Goal: Task Accomplishment & Management: Manage account settings

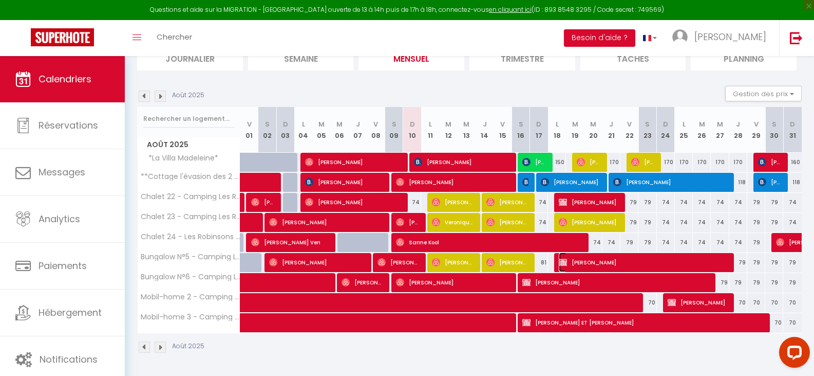
click at [616, 260] on span "[PERSON_NAME]" at bounding box center [643, 262] width 168 height 20
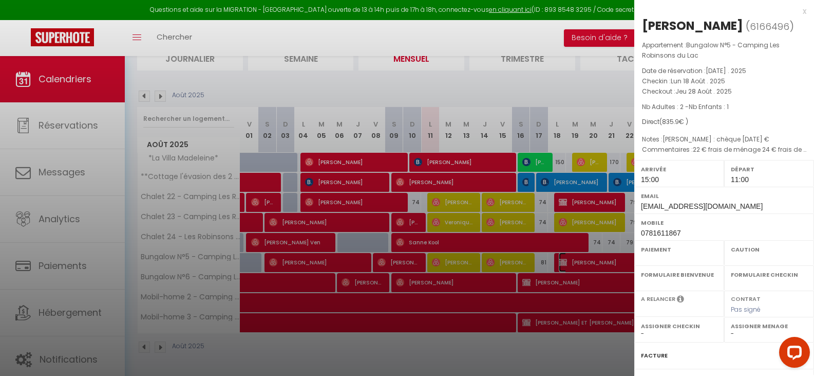
select select "OK"
select select "KO"
select select "0"
select select "1"
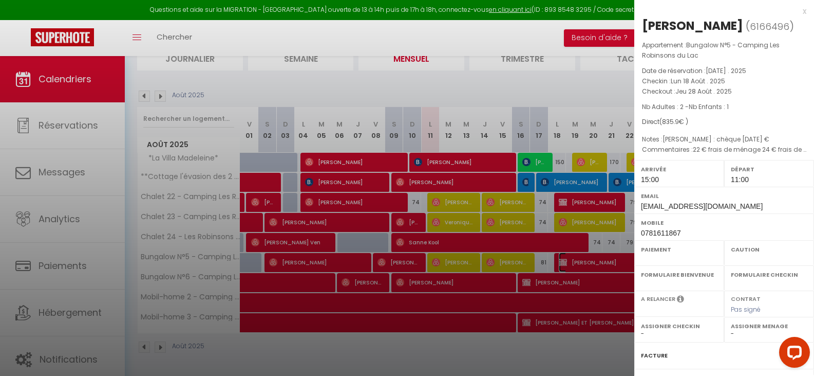
select select
select select "32124"
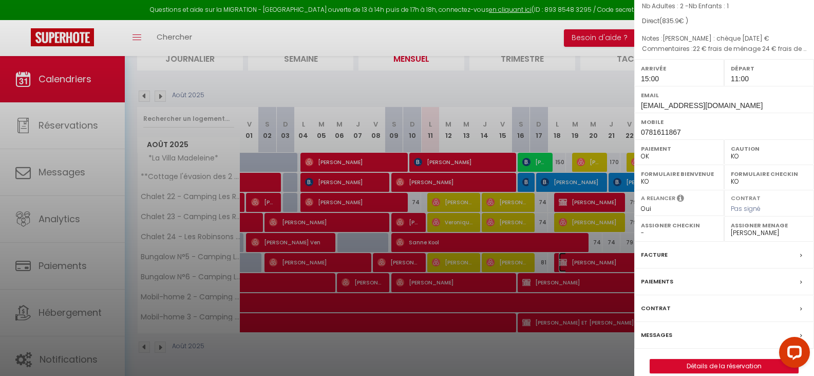
scroll to position [114, 0]
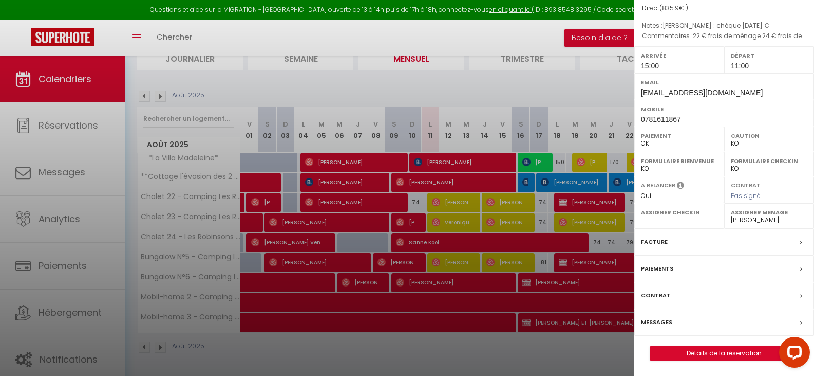
click at [658, 322] on label "Messages" at bounding box center [656, 321] width 31 height 11
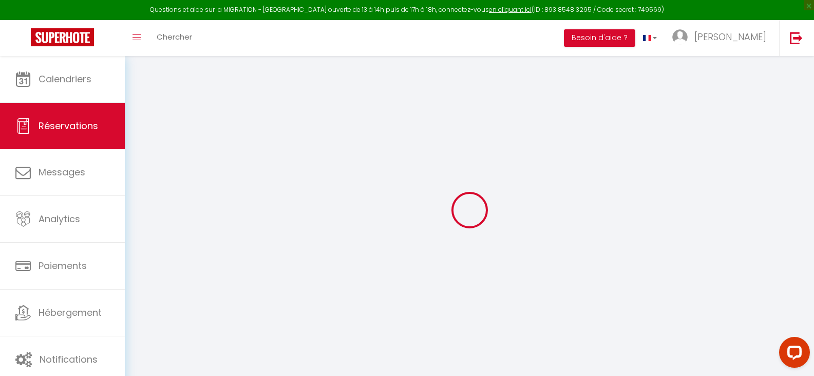
select select
checkbox input "false"
type textarea "22 € frais de ménage 24 € frais de linge pour 3 voyageurs 5 € frais voyageur su…"
type textarea "[PERSON_NAME] : chèque [DATE] €"
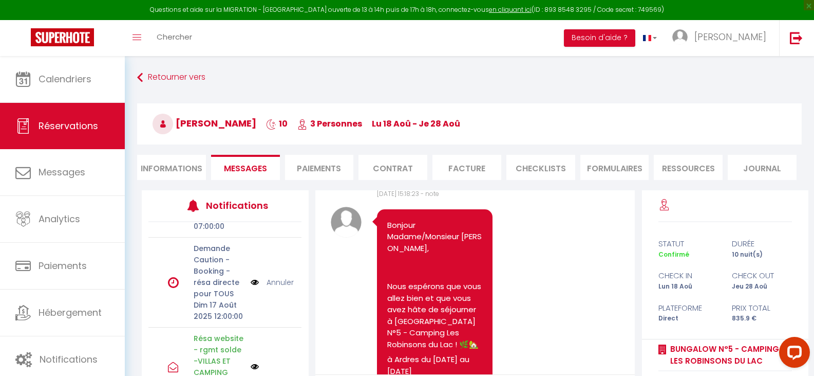
scroll to position [343, 0]
click at [274, 288] on link "Annuler" at bounding box center [280, 281] width 27 height 11
click at [280, 282] on link "Annuler" at bounding box center [280, 287] width 27 height 11
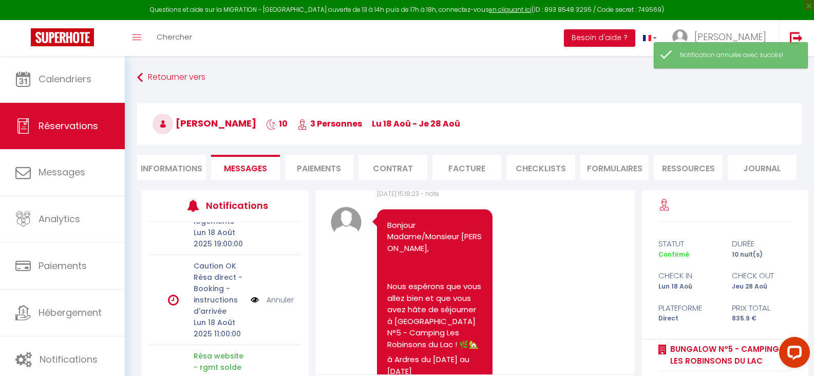
click at [274, 305] on link "Annuler" at bounding box center [280, 299] width 27 height 11
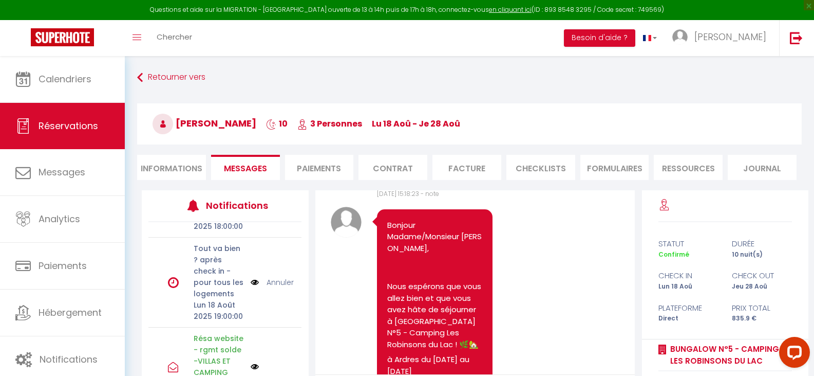
scroll to position [0, 0]
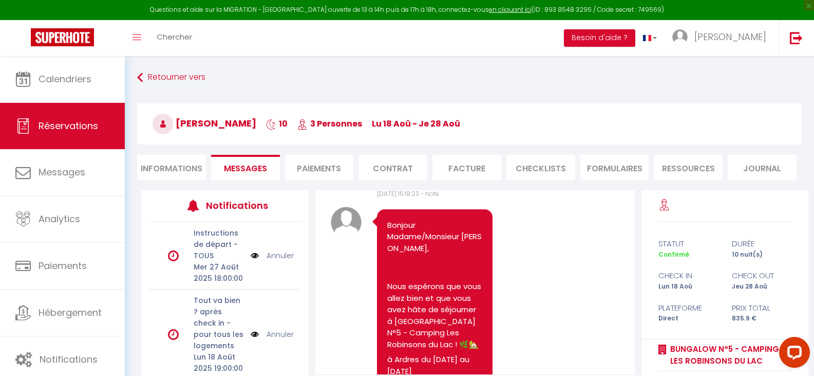
click at [173, 161] on li "Informations" at bounding box center [171, 167] width 69 height 25
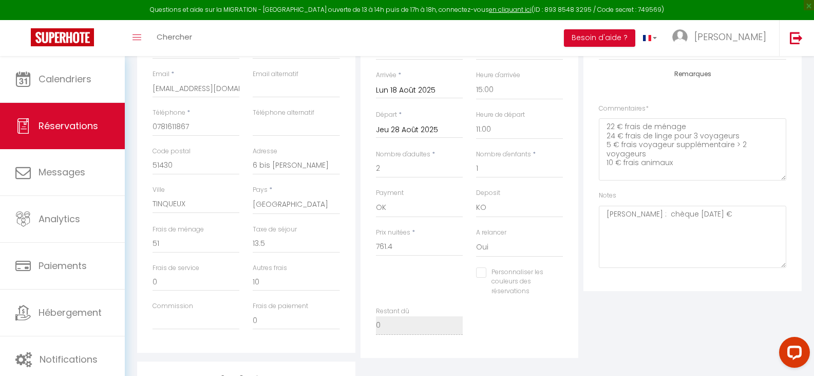
scroll to position [205, 0]
click at [491, 210] on select "OK KO" at bounding box center [519, 207] width 87 height 20
select select "15"
click at [476, 197] on select "OK KO" at bounding box center [519, 207] width 87 height 20
checkbox input "false"
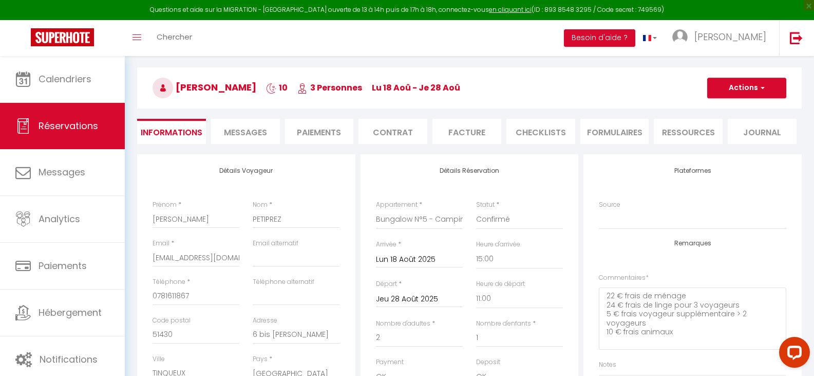
scroll to position [0, 0]
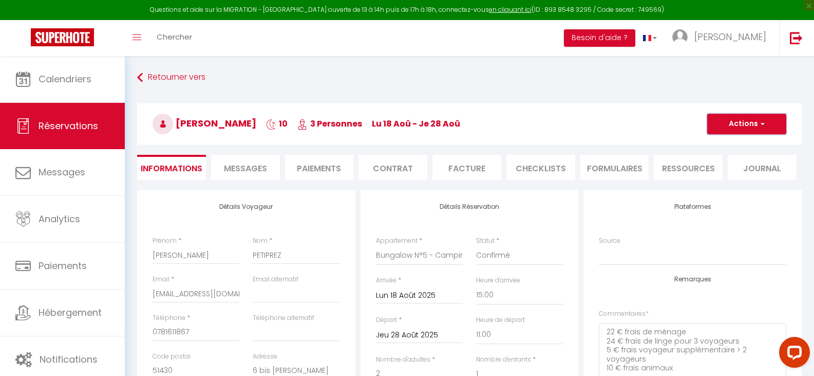
click at [753, 121] on button "Actions" at bounding box center [746, 124] width 79 height 21
click at [728, 146] on link "Enregistrer" at bounding box center [736, 146] width 81 height 13
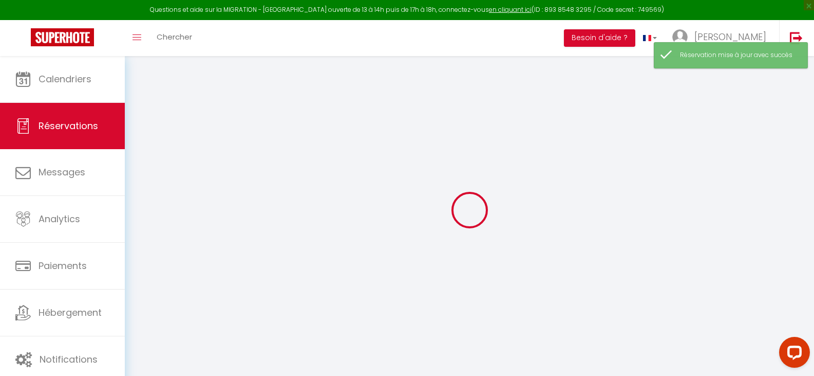
select select "not_confirmed"
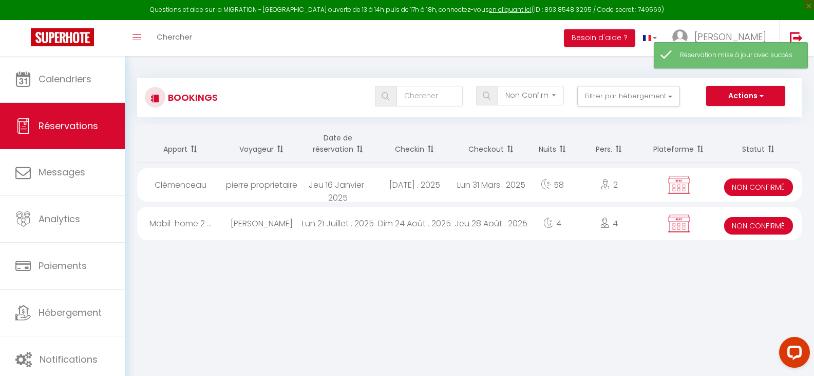
click at [448, 228] on div "Dim 24 Août . 2025" at bounding box center [415, 223] width 77 height 33
select select "KO"
select select "OK"
select select "0"
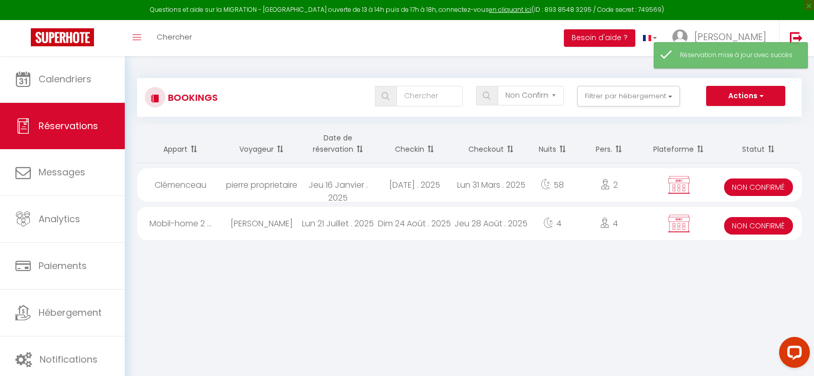
select select "1"
select select
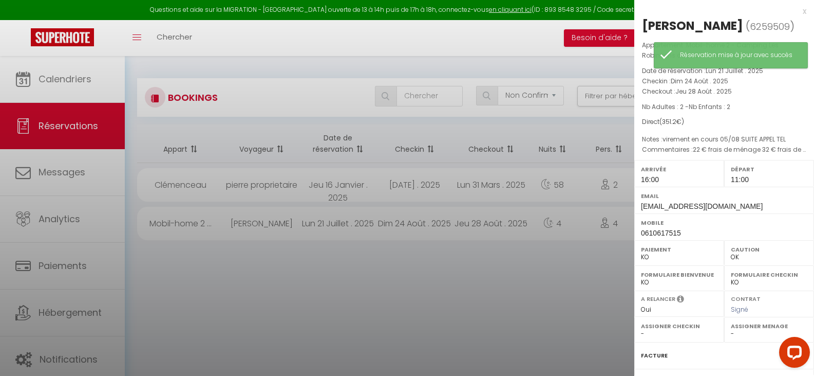
select select "32124"
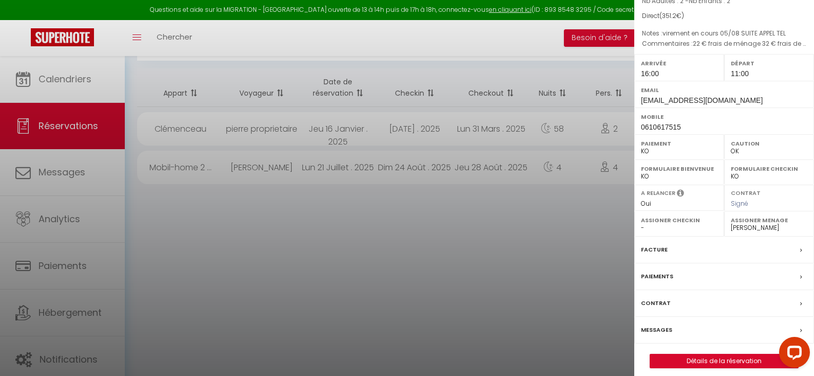
scroll to position [130, 0]
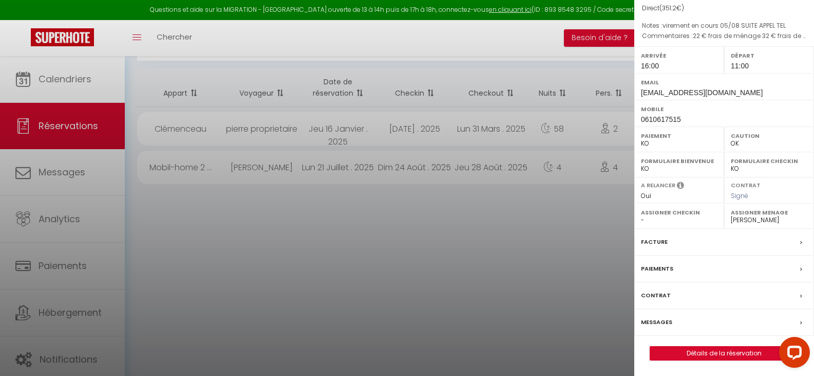
click at [652, 323] on label "Messages" at bounding box center [656, 321] width 31 height 11
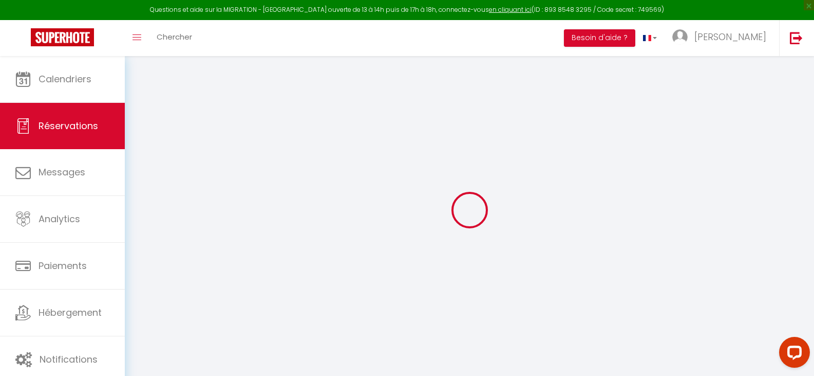
select select
checkbox input "false"
type textarea "22 € frais de ménage 32 € frais de linge pour 4 voyageurs 10 € frais voyageur s…"
type textarea "virement en cours 05/08 SUITE APPEL TEL"
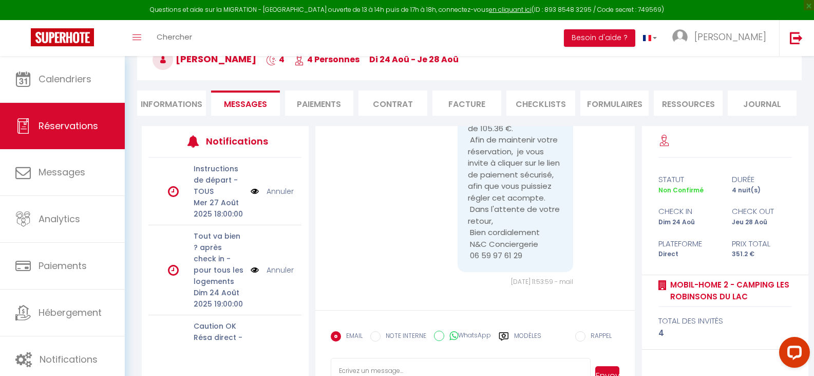
scroll to position [102, 0]
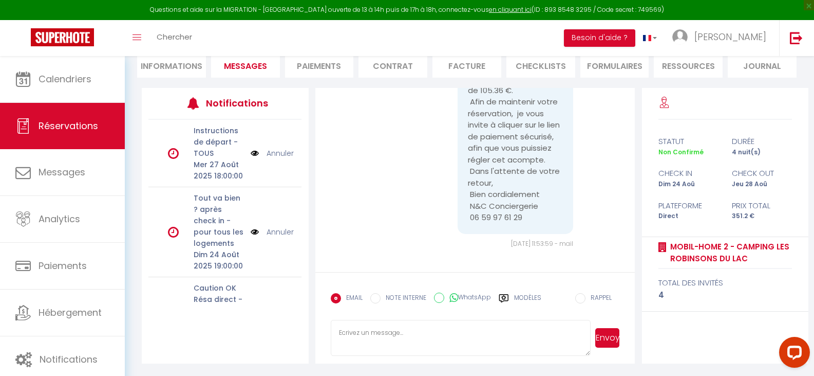
click at [378, 297] on input "NOTE INTERNE" at bounding box center [375, 298] width 10 height 10
radio input "true"
radio input "false"
click at [393, 330] on textarea at bounding box center [461, 338] width 260 height 36
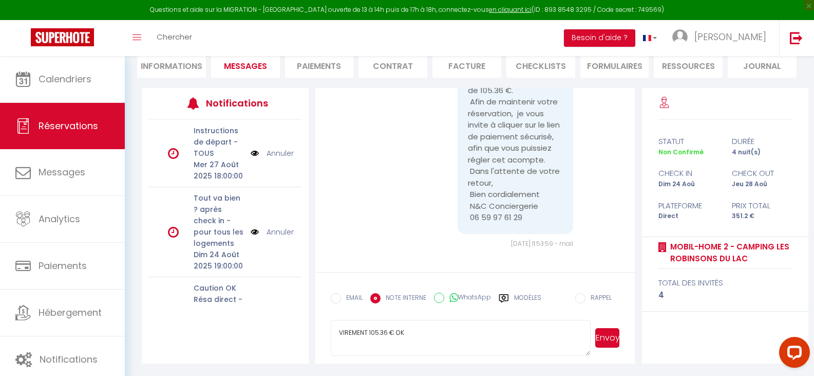
drag, startPoint x: 414, startPoint y: 330, endPoint x: 317, endPoint y: 326, distance: 96.7
click at [317, 326] on form "EMAIL NOTE INTERNE WhatsApp Modèles 11 « ‹ » › [DATE] [PHONE_NUMBER] Dim Lun Ma…" at bounding box center [475, 317] width 320 height 91
type textarea "VIREMENT 105.36 € OK"
click at [605, 341] on button "Envoyer" at bounding box center [607, 338] width 25 height 20
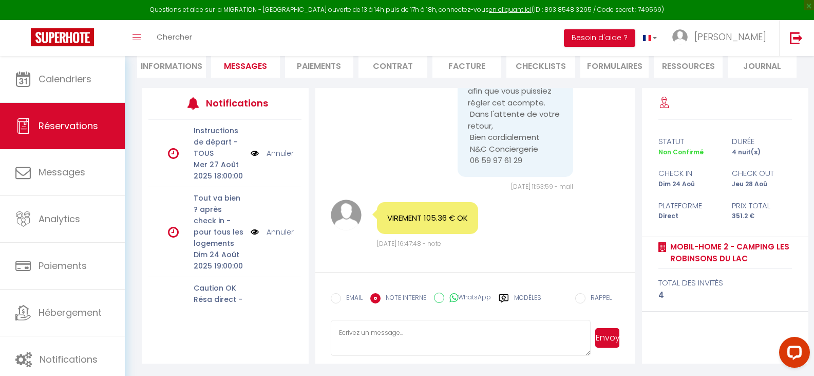
click at [162, 73] on li "Informations" at bounding box center [171, 64] width 69 height 25
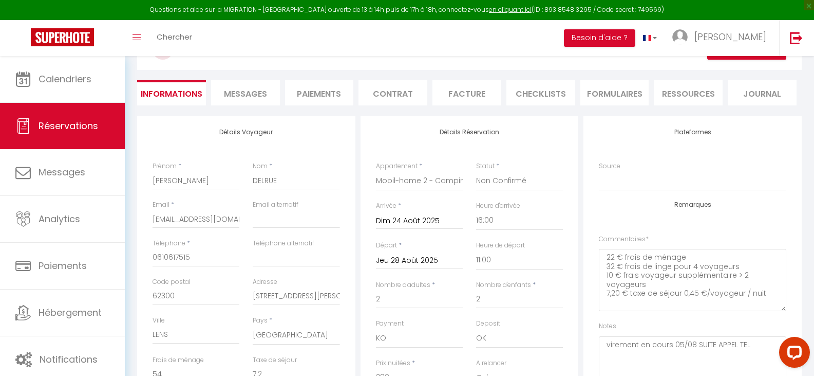
scroll to position [51, 0]
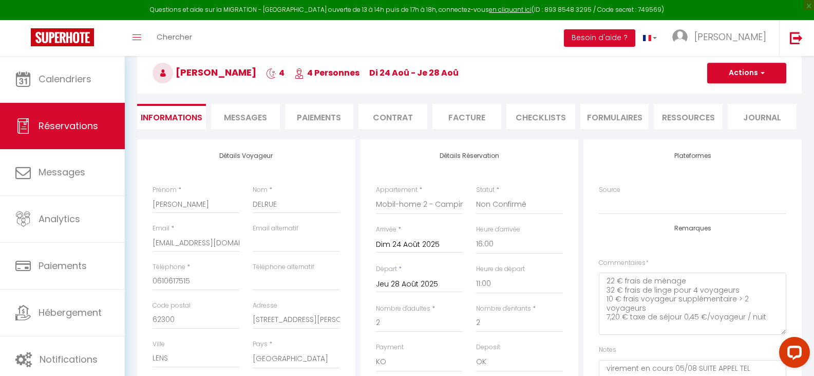
checkbox input "false"
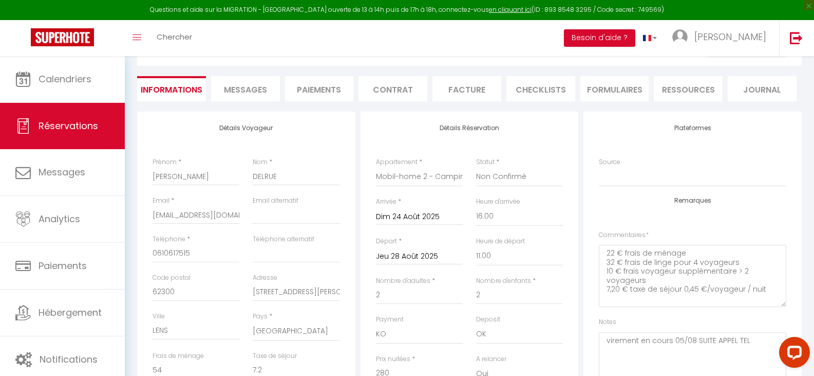
scroll to position [102, 0]
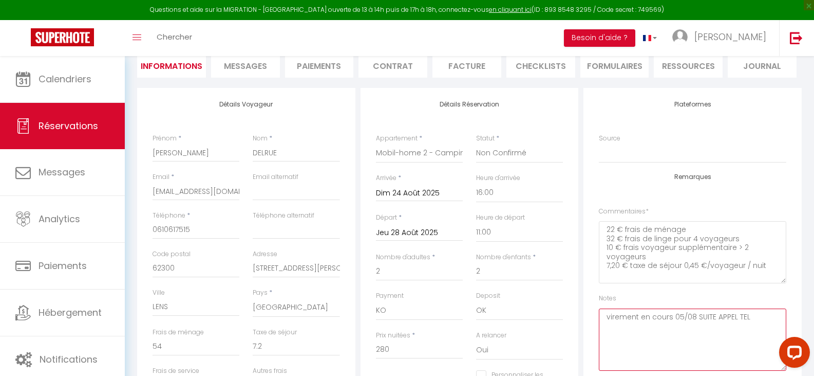
drag, startPoint x: 604, startPoint y: 318, endPoint x: 794, endPoint y: 319, distance: 190.1
click at [794, 319] on div "Plateformes Source Direct [DOMAIN_NAME] [DOMAIN_NAME] Chalet montagne Expedia G…" at bounding box center [693, 241] width 218 height 306
paste textarea "VIREMENT 105.36 € OK"
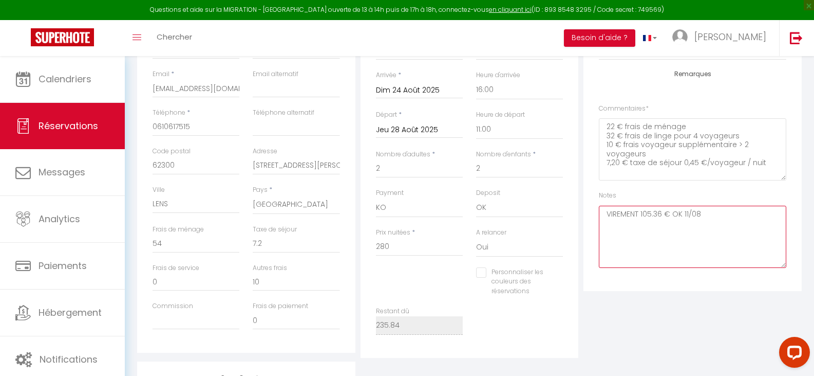
scroll to position [51, 0]
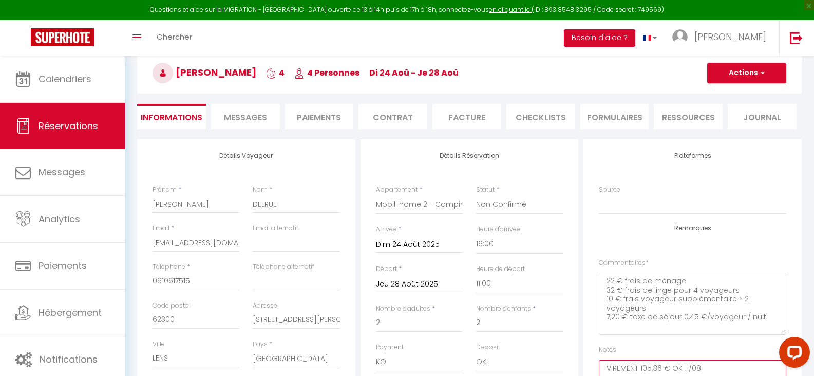
type textarea "VIREMENT 105.36 € OK 11/08"
click at [736, 79] on button "Actions" at bounding box center [746, 73] width 79 height 21
click at [726, 94] on link "Enregistrer" at bounding box center [736, 95] width 81 height 13
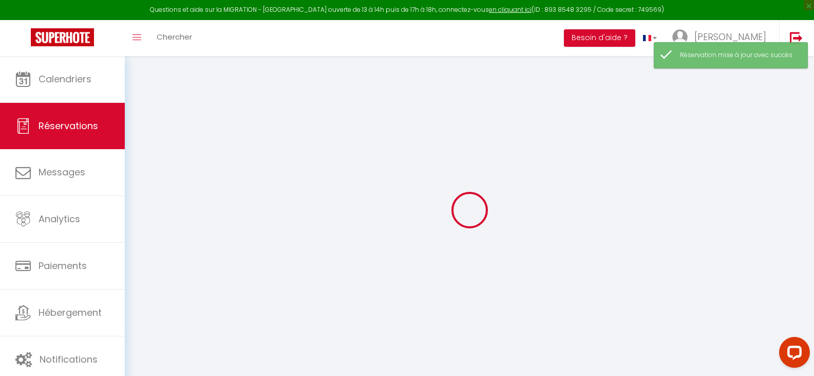
select select "not_confirmed"
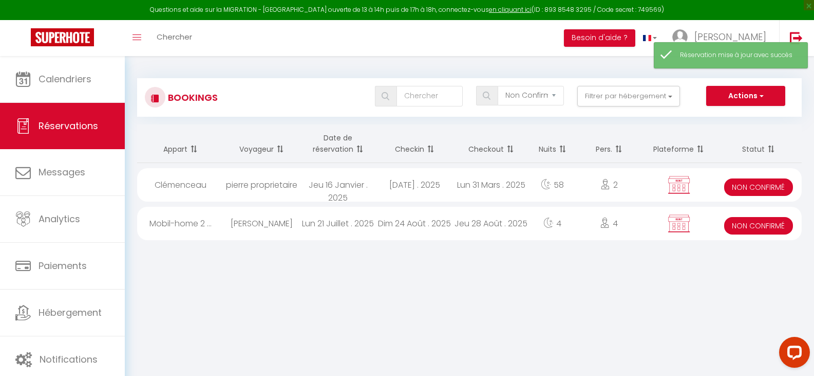
click at [773, 220] on span "Non Confirmé" at bounding box center [758, 225] width 69 height 17
select select "KO"
select select "OK"
select select "0"
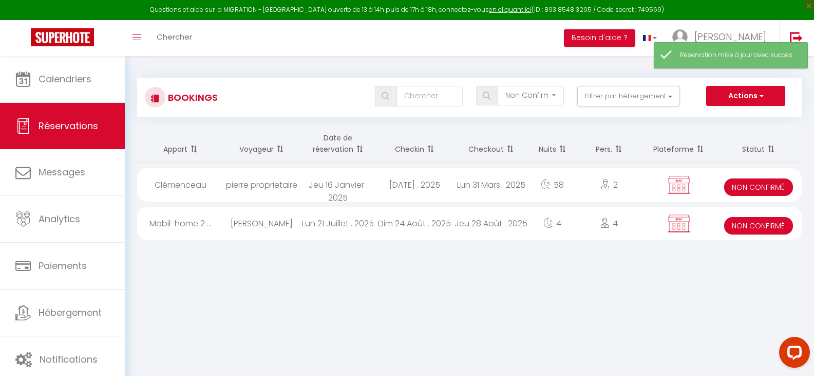
select select "1"
select select
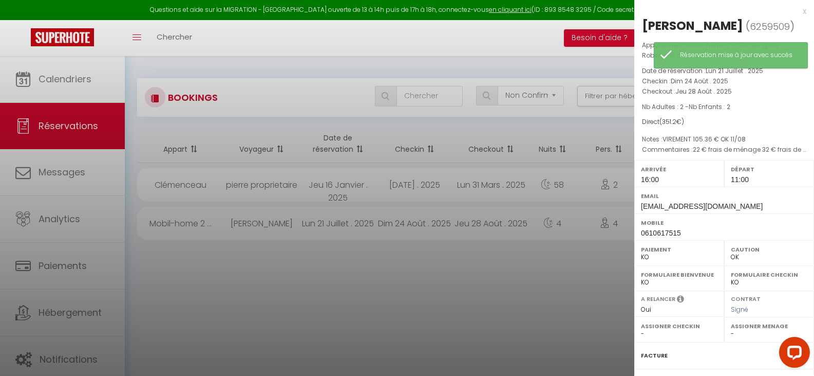
select select "32124"
click at [645, 261] on select "OK KO" at bounding box center [679, 256] width 77 height 9
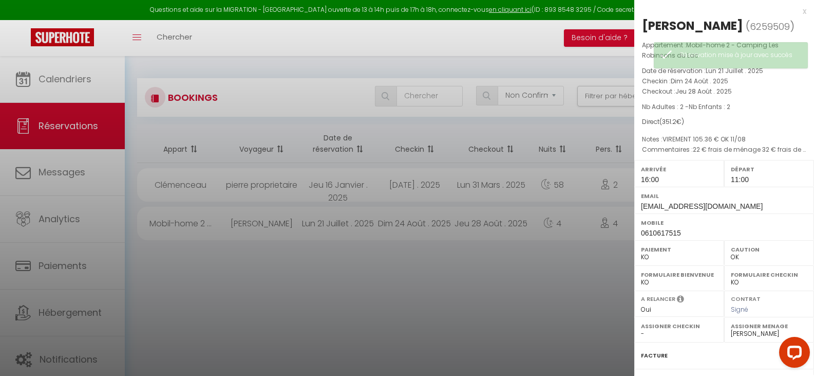
select select "OK"
click at [641, 261] on select "OK KO" at bounding box center [679, 256] width 77 height 9
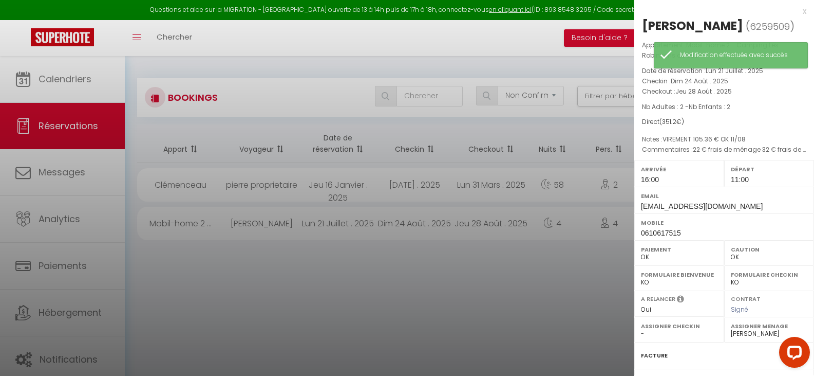
click at [797, 10] on div "x" at bounding box center [720, 11] width 172 height 12
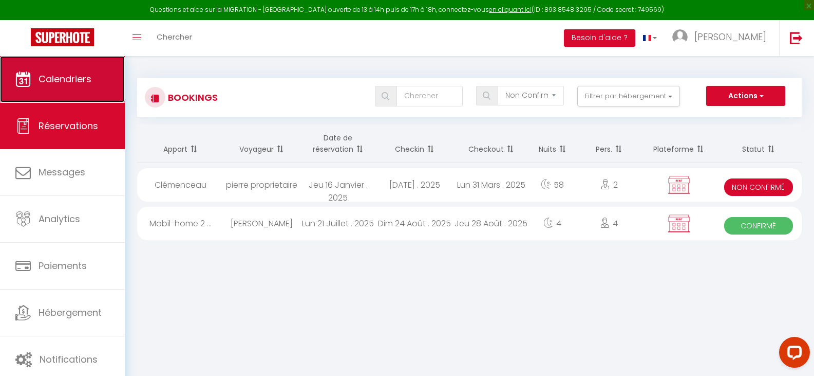
click at [54, 77] on span "Calendriers" at bounding box center [65, 78] width 53 height 13
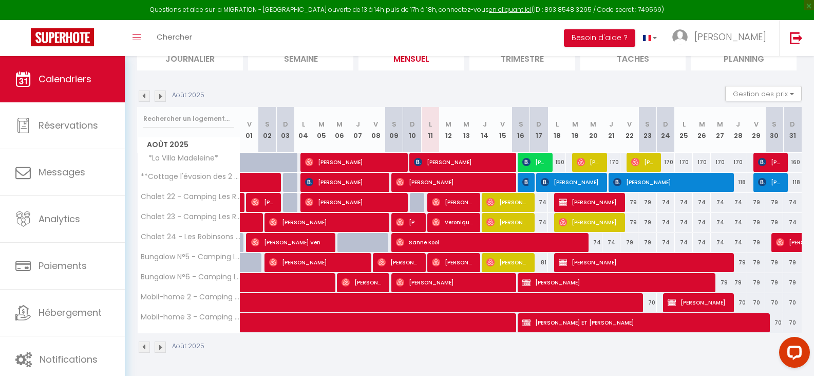
scroll to position [30, 0]
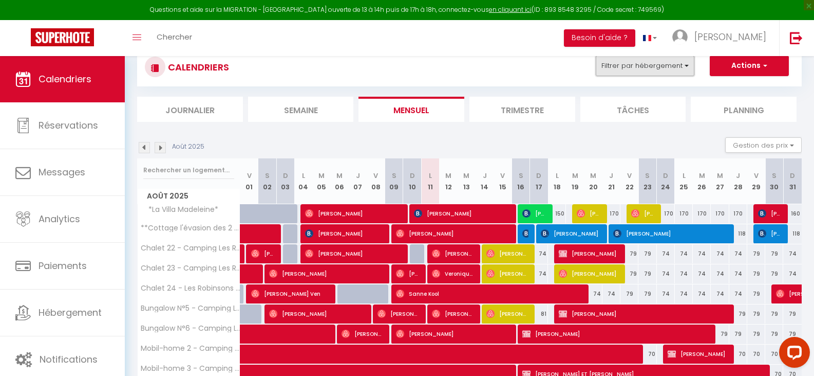
click at [667, 69] on button "Filtrer par hébergement" at bounding box center [645, 65] width 99 height 21
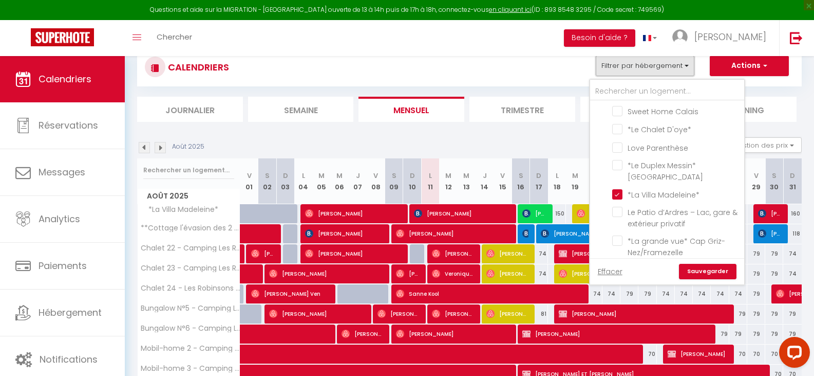
scroll to position [499, 0]
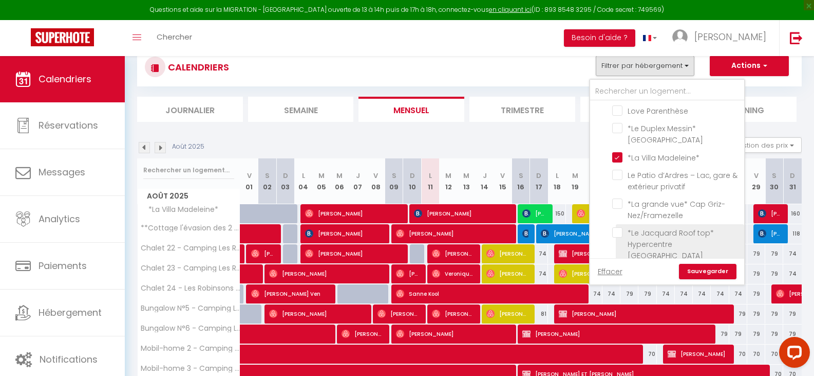
click at [621, 231] on input "*Le Jacquard Roof top* Hypercentre [GEOGRAPHIC_DATA]" at bounding box center [676, 232] width 128 height 10
checkbox input "true"
checkbox input "false"
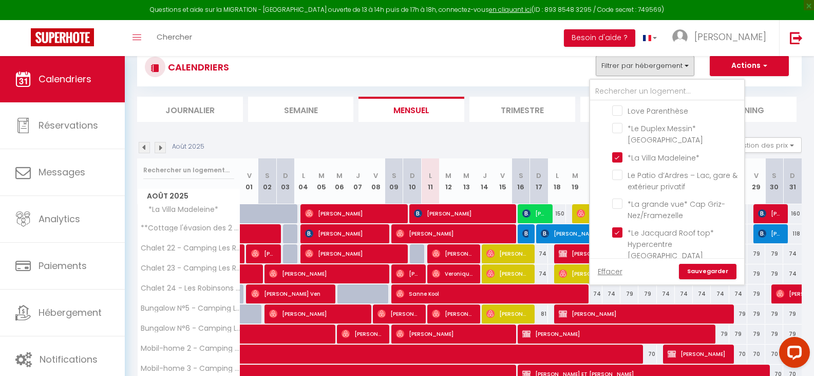
checkbox input "false"
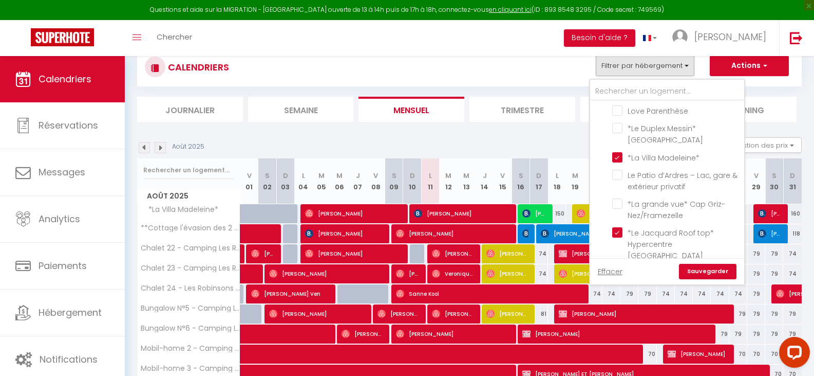
checkbox input "false"
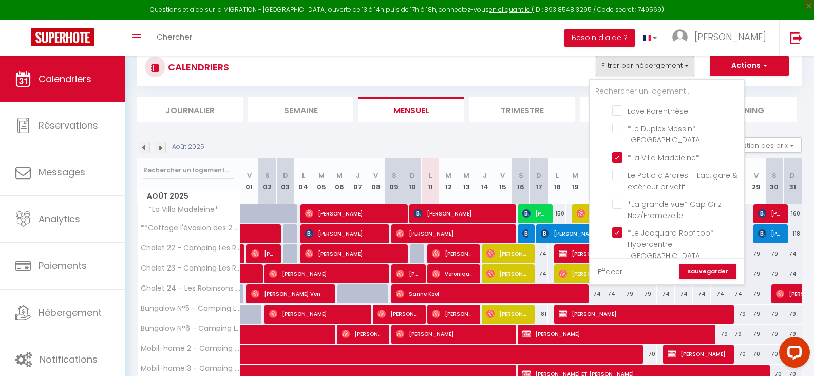
checkbox input "false"
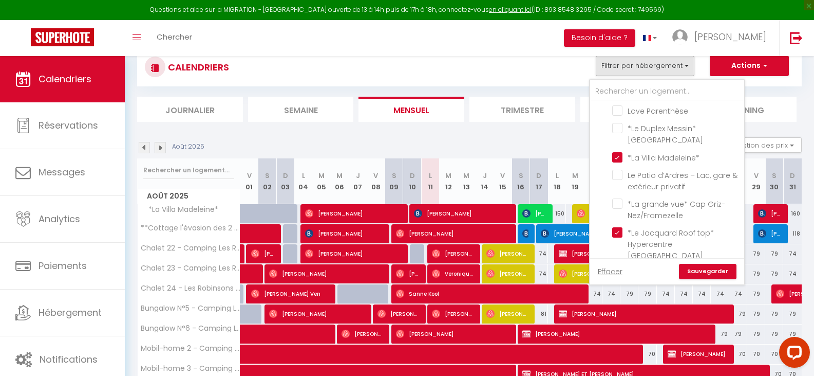
click at [693, 273] on link "Sauvegarder" at bounding box center [708, 271] width 58 height 15
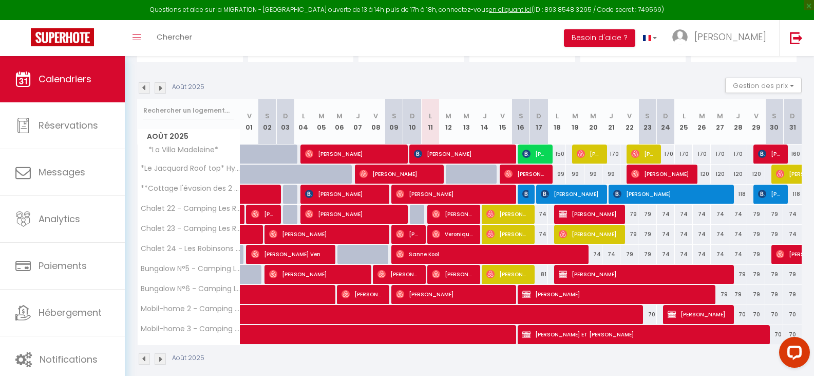
scroll to position [102, 0]
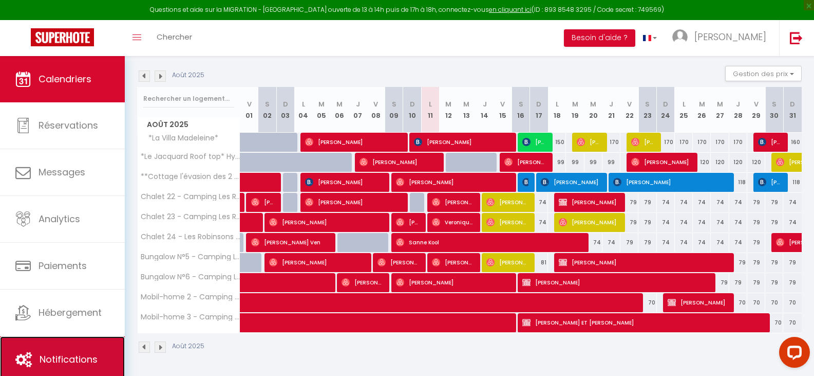
click at [80, 356] on span "Notifications" at bounding box center [69, 358] width 58 height 13
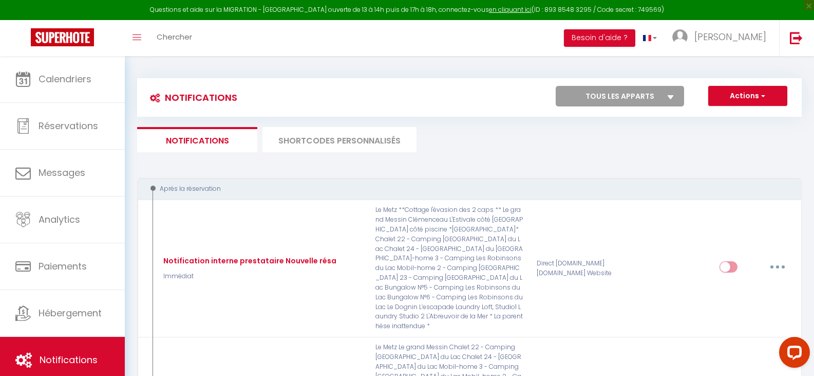
click at [310, 146] on li "SHORTCODES PERSONNALISÉS" at bounding box center [340, 139] width 154 height 25
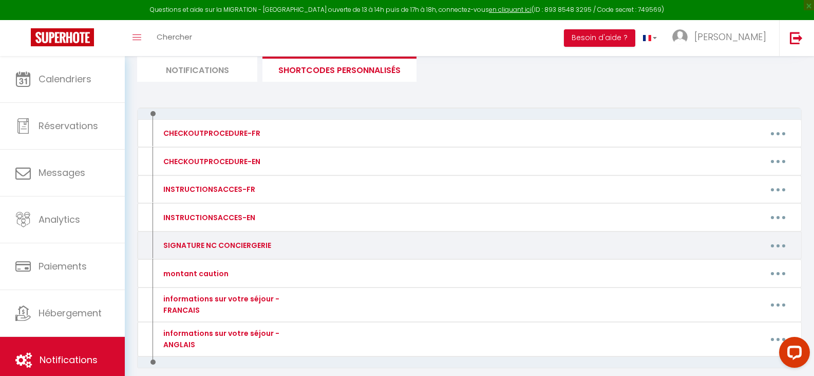
scroll to position [9, 0]
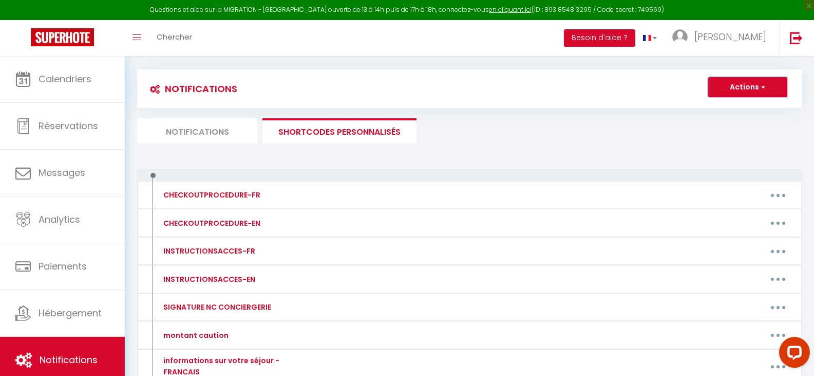
click at [751, 88] on button "Actions" at bounding box center [747, 87] width 79 height 21
click at [730, 110] on link "Nouveau shortcode personnalisé" at bounding box center [717, 109] width 139 height 13
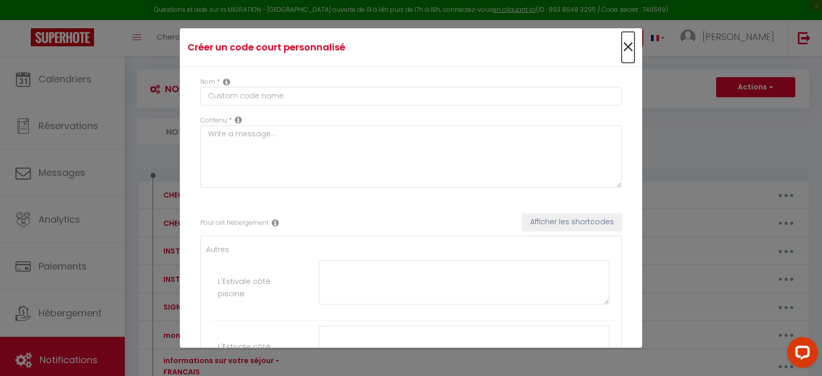
click at [622, 46] on span "×" at bounding box center [628, 47] width 13 height 31
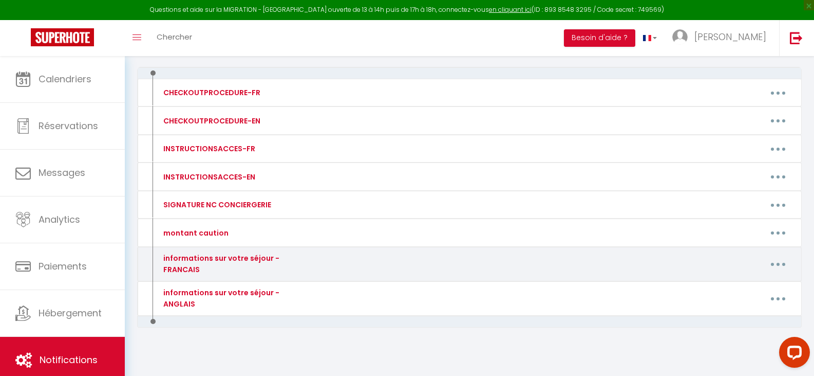
scroll to position [111, 0]
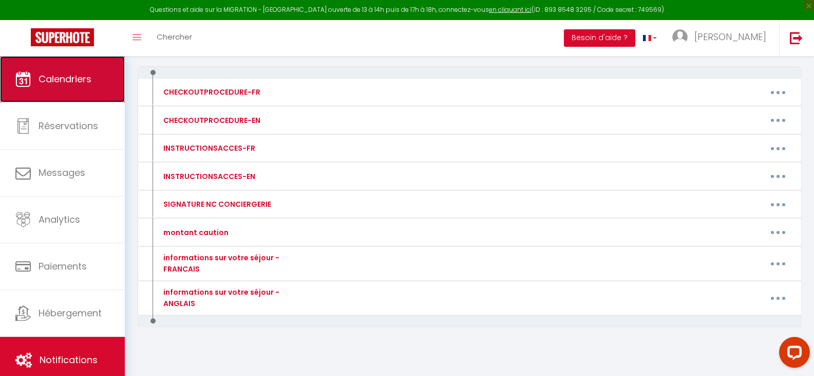
click at [74, 83] on span "Calendriers" at bounding box center [65, 78] width 53 height 13
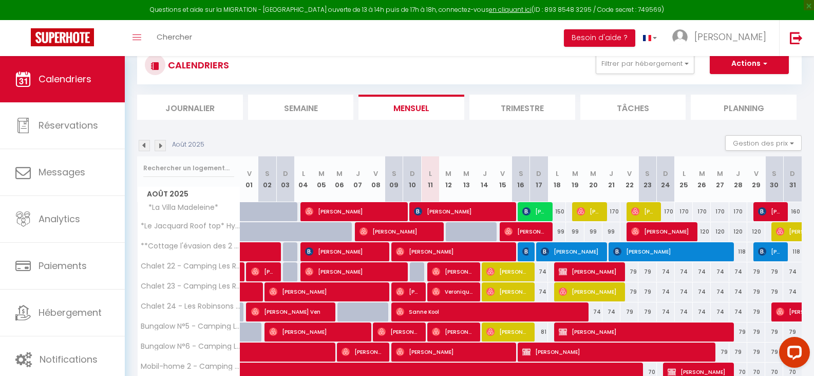
scroll to position [102, 0]
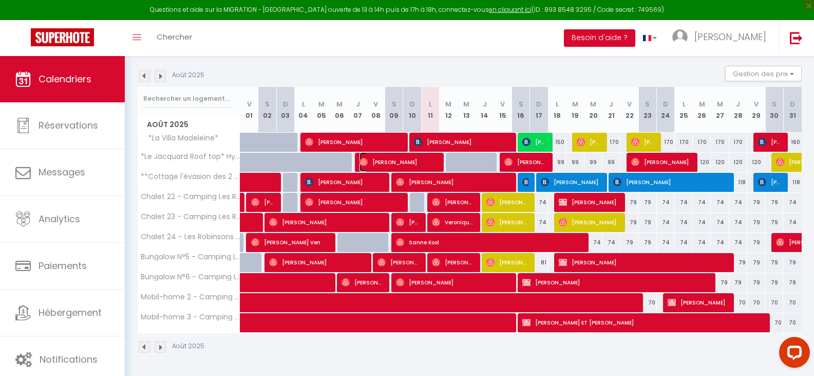
click at [415, 158] on span "[PERSON_NAME]" at bounding box center [399, 162] width 78 height 20
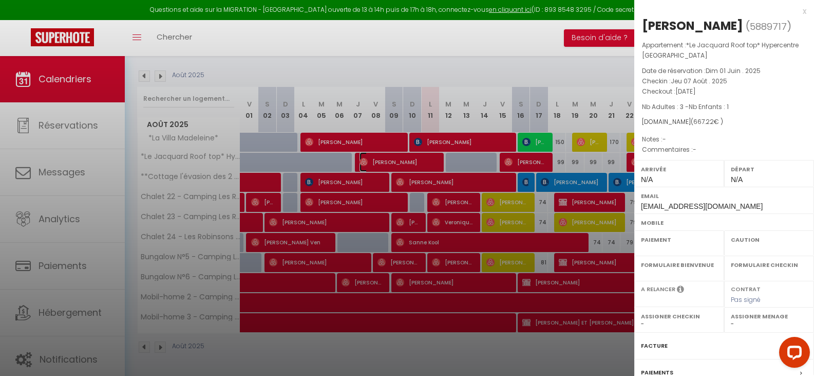
select select "OK"
select select "0"
select select "1"
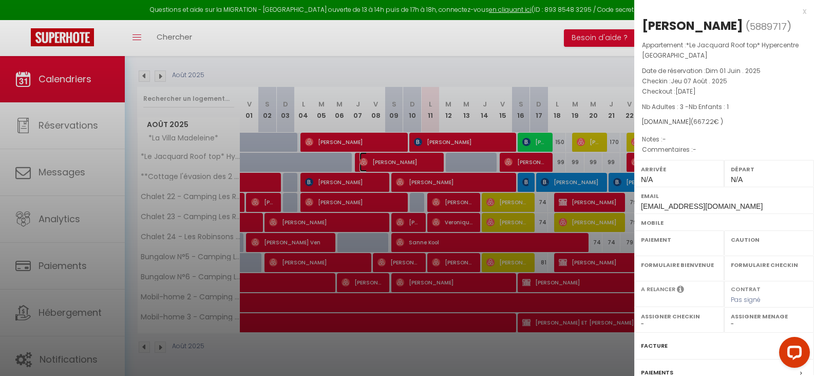
select select
select select "32124"
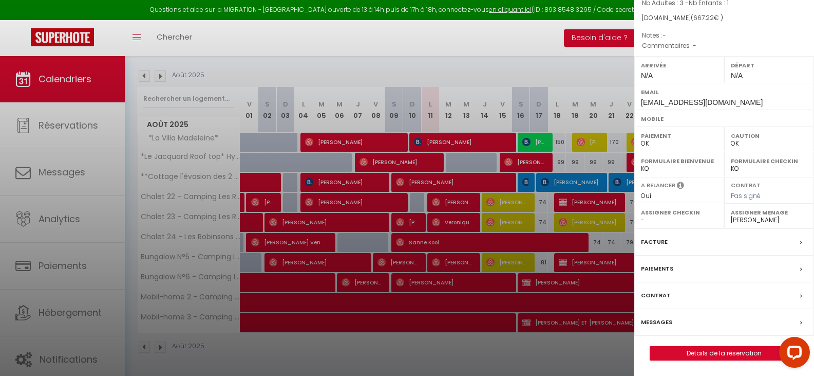
click at [656, 321] on label "Messages" at bounding box center [656, 321] width 31 height 11
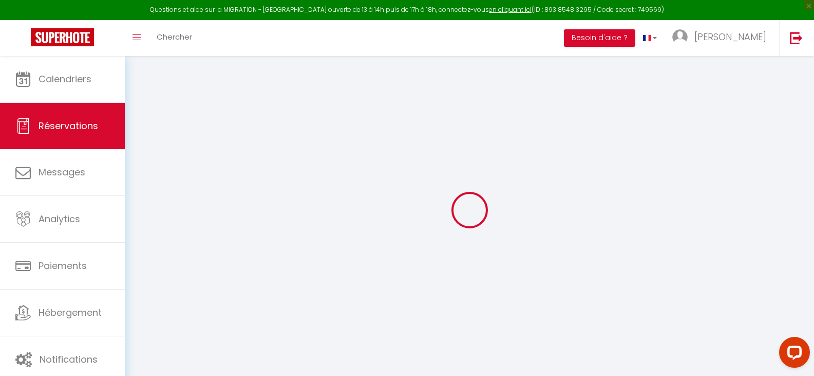
select select
checkbox input "false"
select select
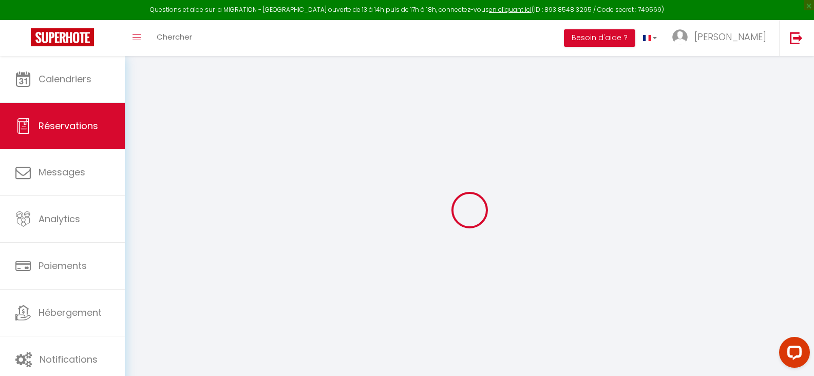
select select
checkbox input "false"
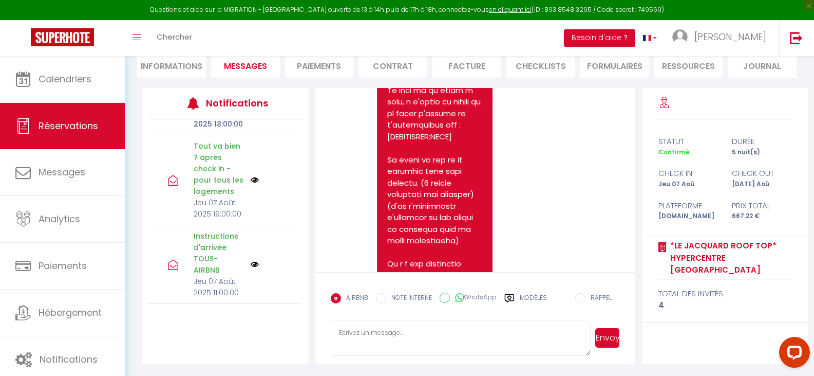
scroll to position [1391, 0]
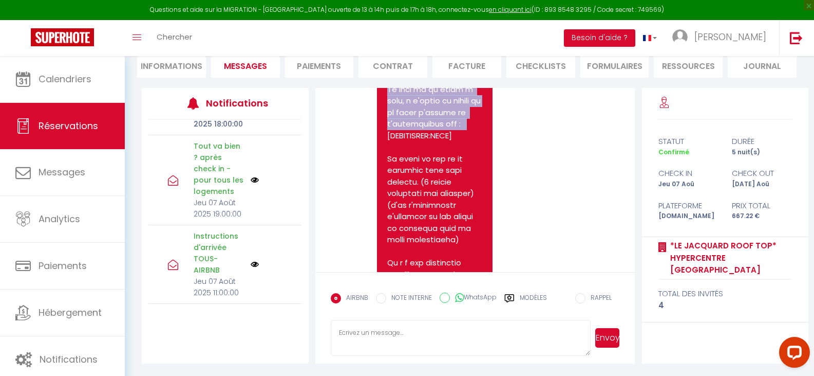
drag, startPoint x: 388, startPoint y: 182, endPoint x: 490, endPoint y: 181, distance: 102.2
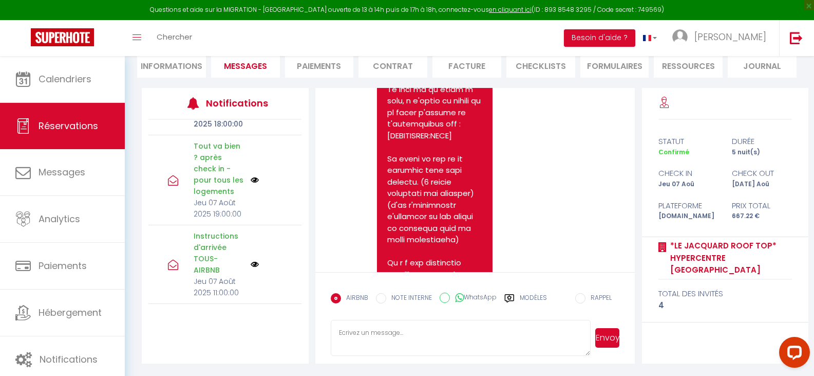
drag, startPoint x: 470, startPoint y: 179, endPoint x: 387, endPoint y: 185, distance: 82.4
copy pre "[RENTALDOOR:CODE]"
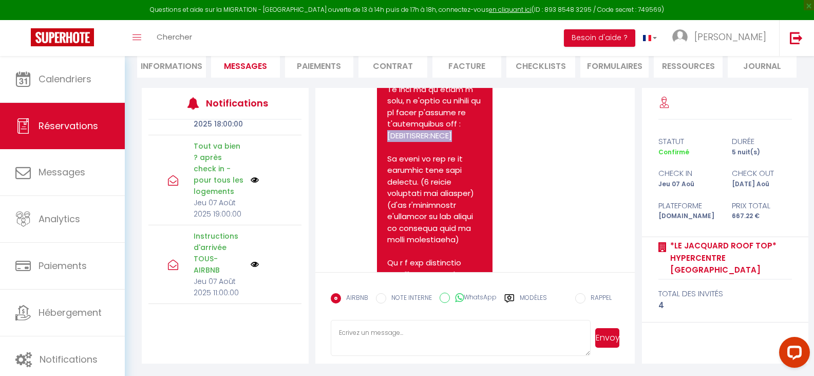
copy pre "]"
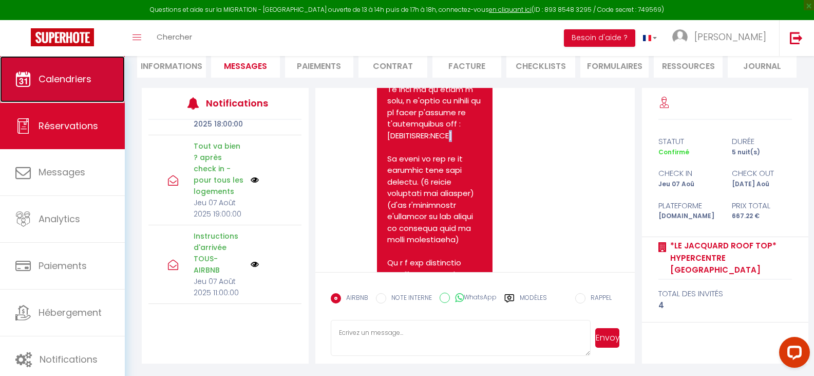
click at [65, 77] on span "Calendriers" at bounding box center [65, 78] width 53 height 13
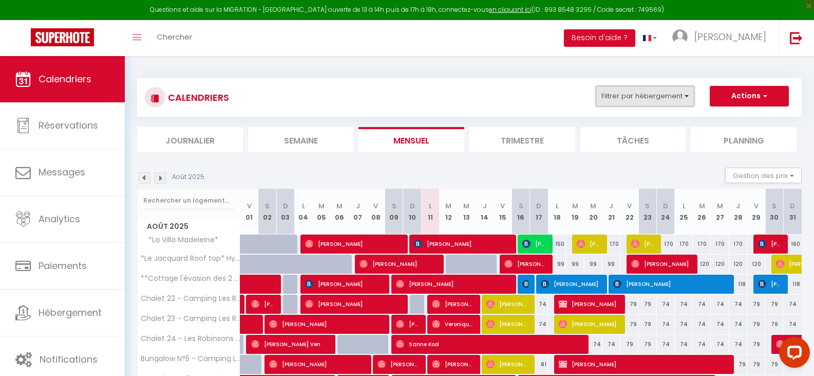
click at [683, 99] on button "Filtrer par hébergement" at bounding box center [645, 96] width 99 height 21
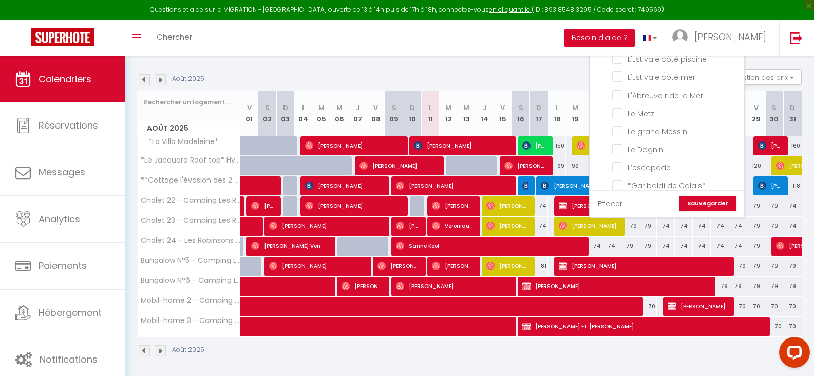
scroll to position [102, 0]
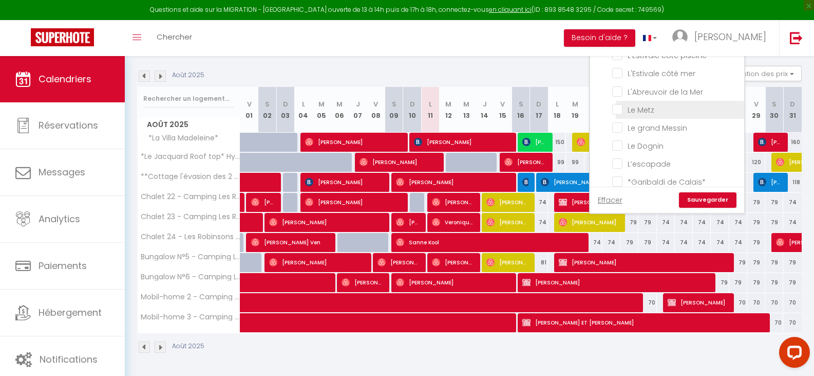
click at [618, 108] on input "Le Metz" at bounding box center [676, 109] width 128 height 10
checkbox input "true"
checkbox input "false"
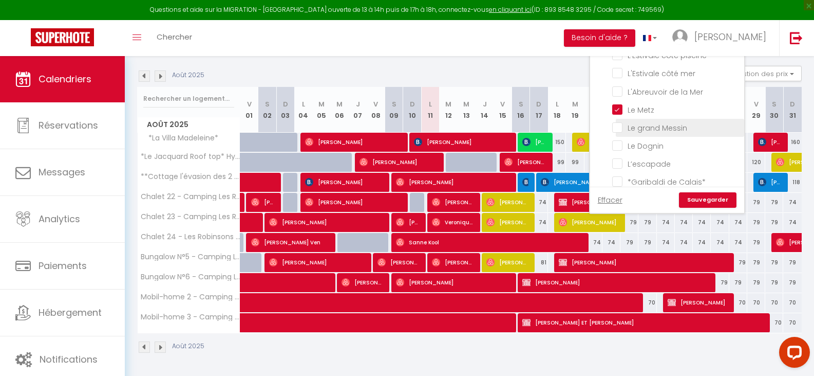
checkbox input "false"
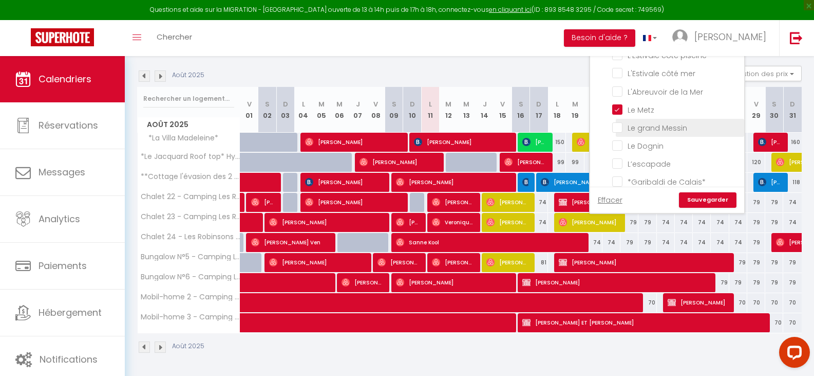
checkbox input "false"
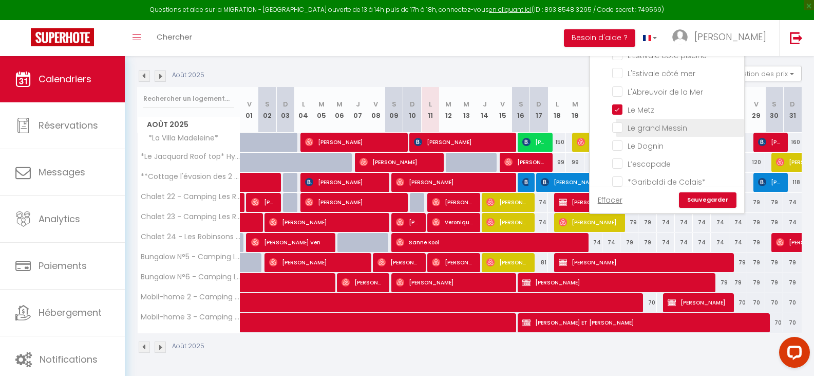
checkbox input "false"
click at [620, 127] on input "Le grand Messin" at bounding box center [676, 127] width 128 height 10
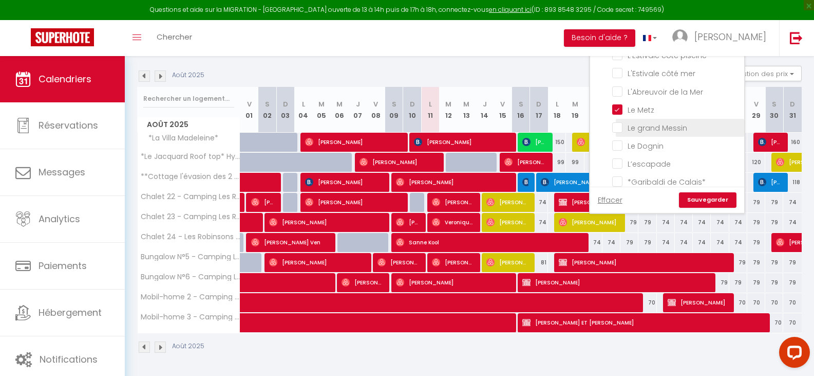
checkbox input "true"
checkbox input "false"
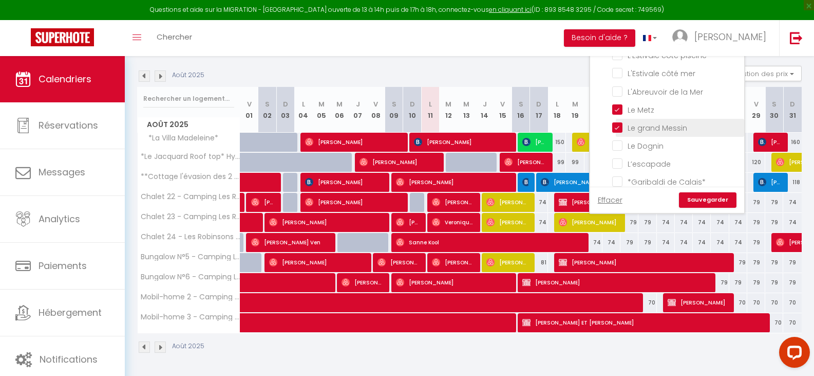
checkbox input "false"
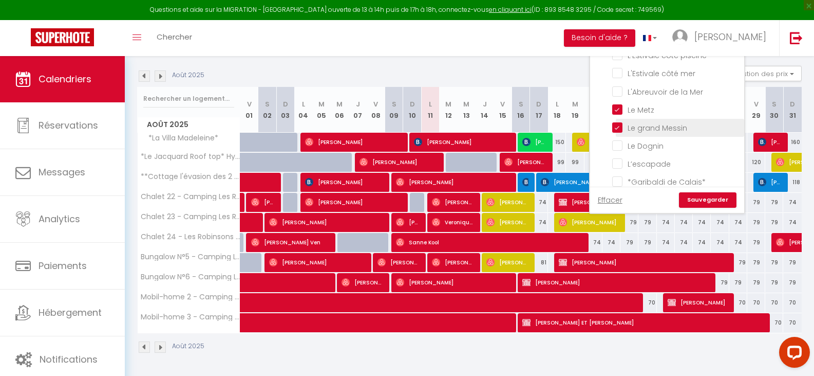
checkbox input "false"
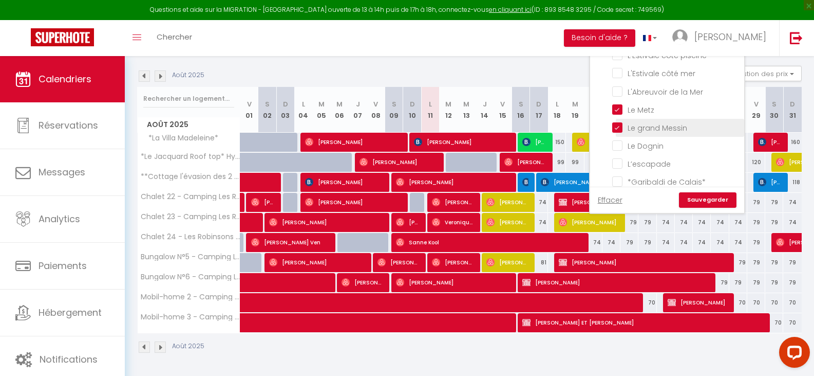
checkbox input "false"
click at [701, 201] on link "Sauvegarder" at bounding box center [708, 199] width 58 height 15
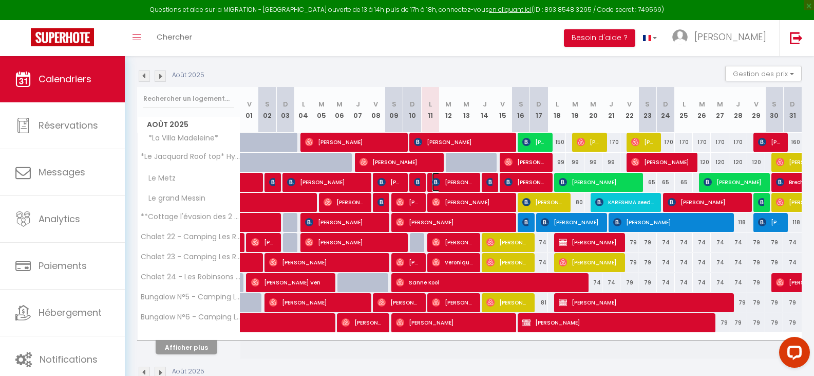
click at [438, 180] on img at bounding box center [436, 182] width 8 height 8
select select "OK"
select select "0"
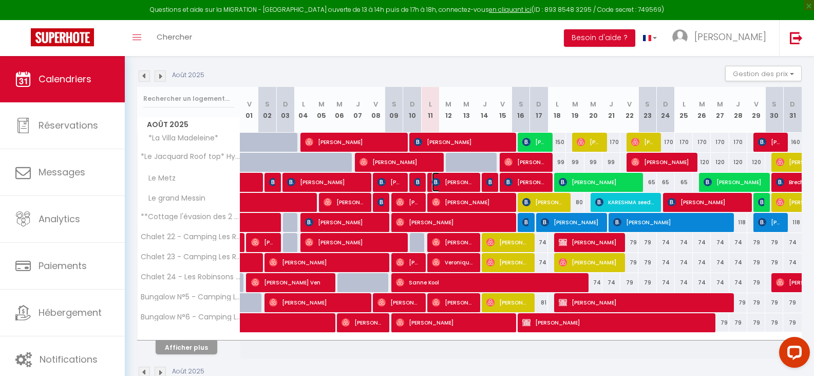
select select "1"
select select
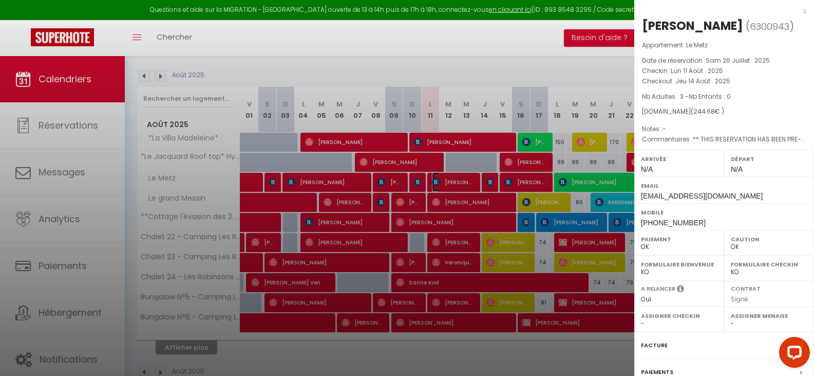
select select "32124"
click at [796, 9] on div "x" at bounding box center [720, 11] width 172 height 12
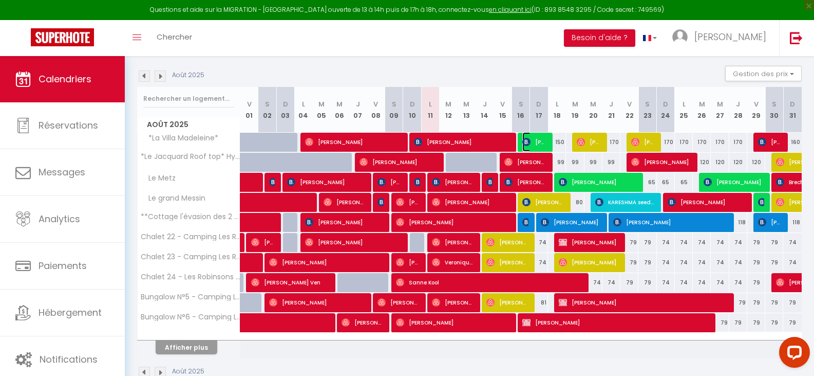
click at [528, 138] on img at bounding box center [526, 142] width 8 height 8
select select "KO"
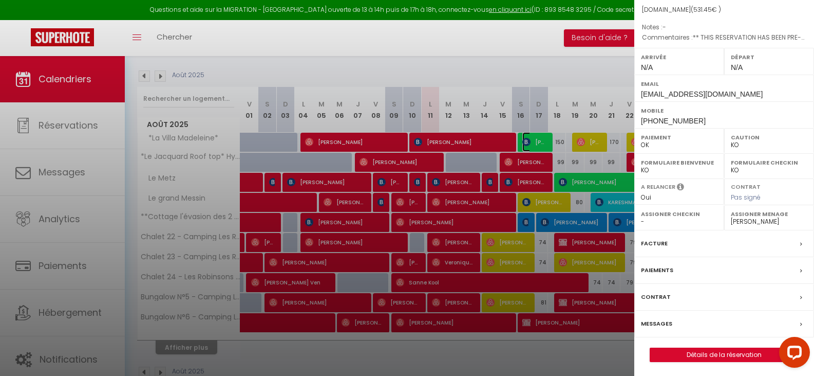
scroll to position [103, 0]
click at [659, 301] on label "Contrat" at bounding box center [656, 295] width 30 height 11
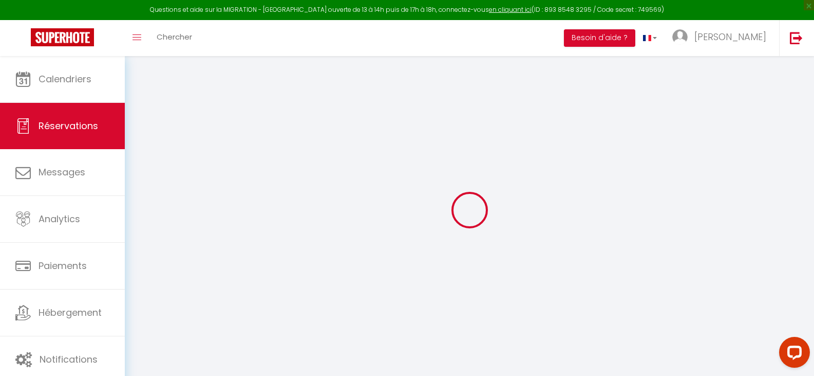
select select
checkbox input "false"
type textarea "** THIS RESERVATION HAS BEEN PRE-PAID ** Reservation has a cancellation grace p…"
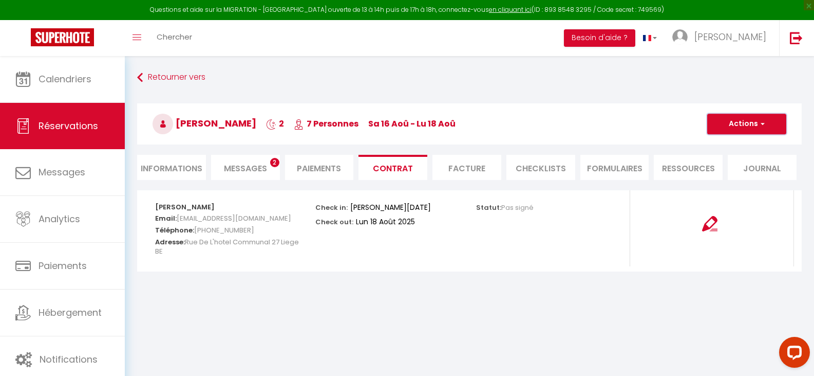
click at [751, 124] on button "Actions" at bounding box center [746, 124] width 79 height 21
click at [737, 162] on link "Envoyer le contrat" at bounding box center [739, 159] width 86 height 13
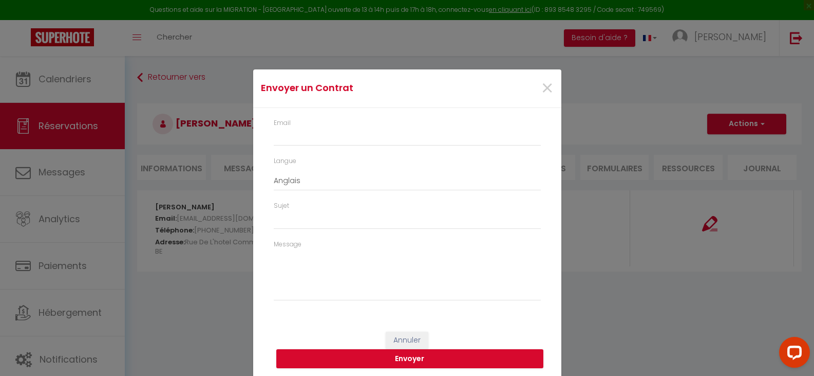
type input "[EMAIL_ADDRESS][DOMAIN_NAME]"
type input "Your contract 6432852 - *[GEOGRAPHIC_DATA]*"
type textarea "Hi, We invite you to click on the following link to sign your rental contract :…"
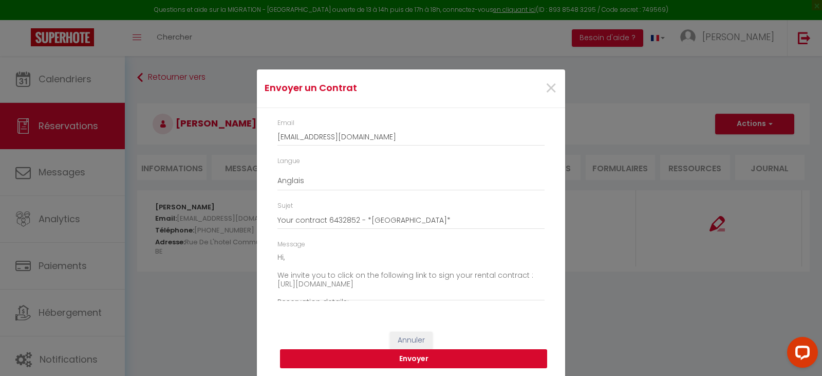
click at [383, 362] on button "Envoyer" at bounding box center [413, 359] width 267 height 20
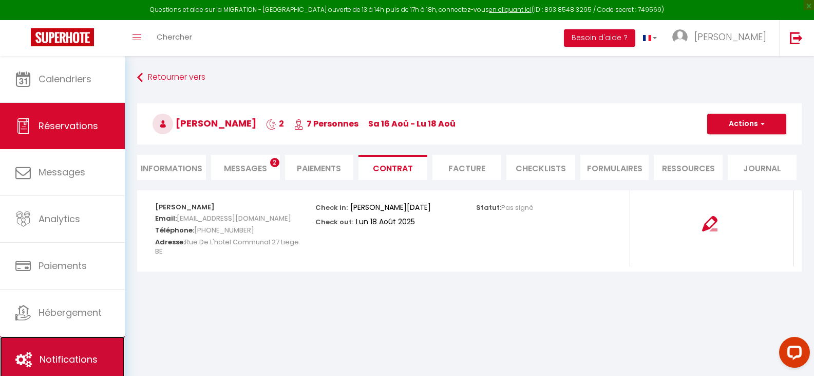
click at [80, 354] on span "Notifications" at bounding box center [69, 358] width 58 height 13
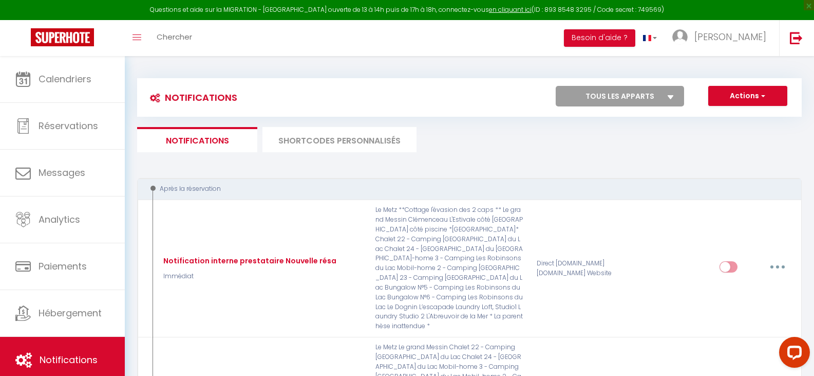
click at [354, 140] on li "SHORTCODES PERSONNALISÉS" at bounding box center [340, 139] width 154 height 25
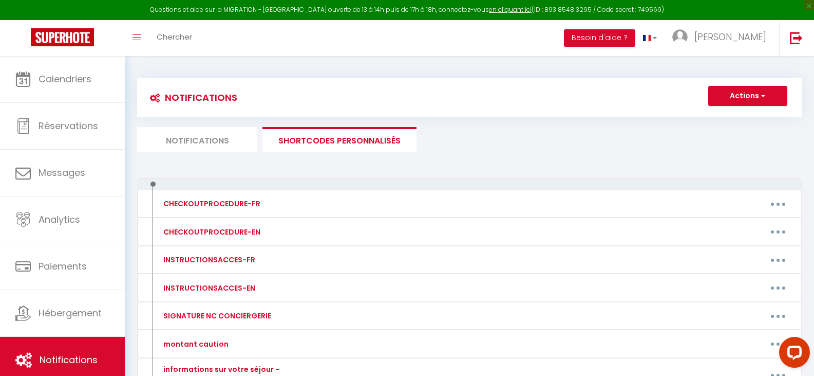
click at [200, 142] on li "Notifications" at bounding box center [197, 139] width 120 height 25
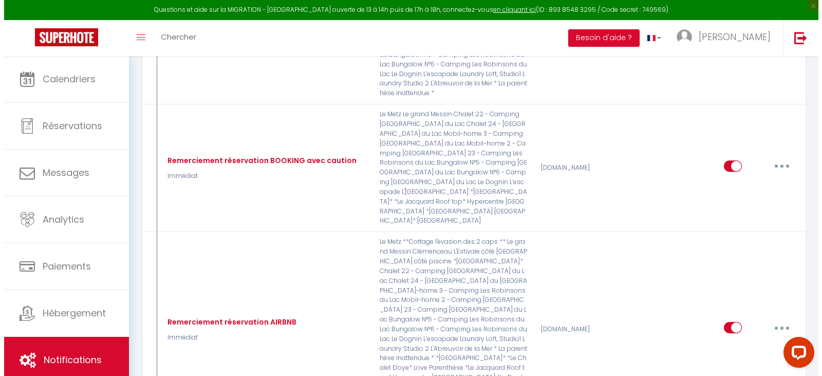
scroll to position [205, 0]
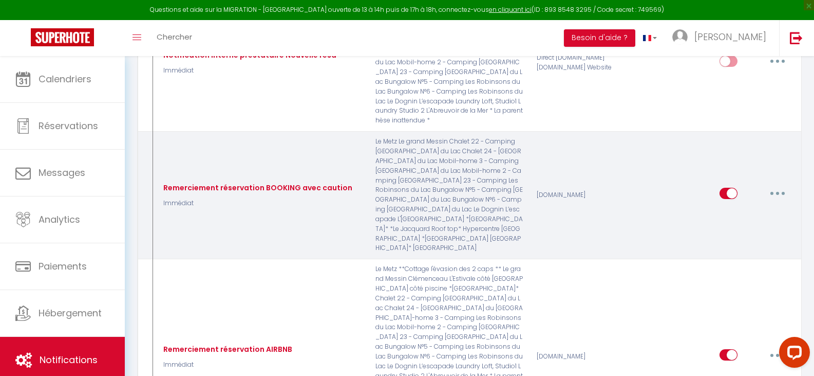
click at [777, 192] on icon "button" at bounding box center [777, 193] width 3 height 3
click at [736, 208] on link "Editer" at bounding box center [751, 216] width 76 height 17
type input "Remerciement réservation BOOKING avec caution"
select select "Immédiat"
select select "if_booking_is_paid"
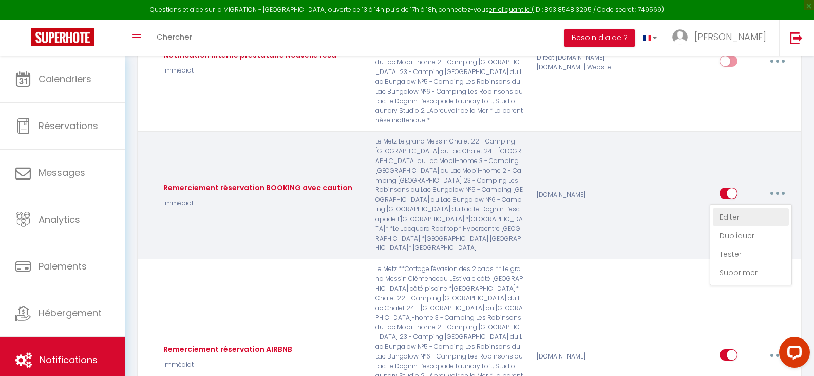
checkbox input "true"
checkbox input "false"
checkbox input "true"
radio input "true"
type input "BOOKING - Remerciement pour votre réservation au [RENTAL:NAME] - signature cont…"
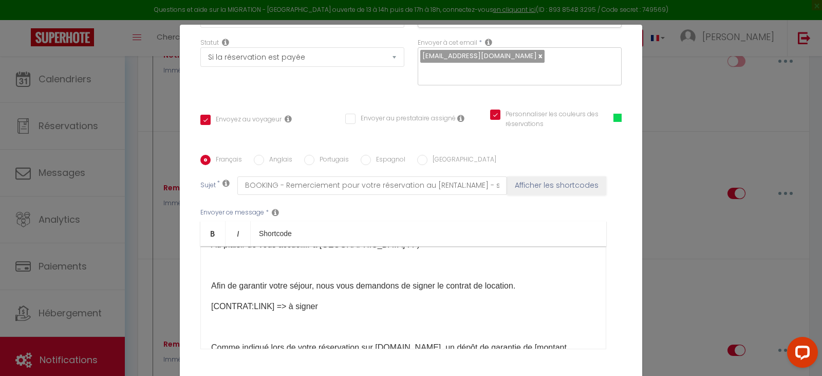
scroll to position [154, 0]
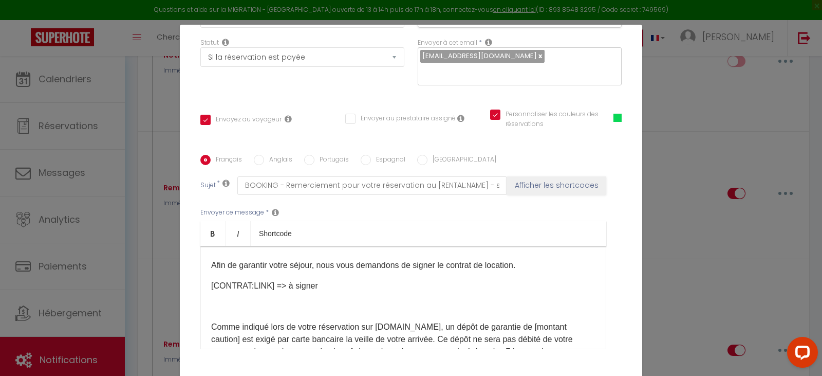
click at [296, 276] on div "​Bonjour M./Mme [GUEST:FIRST_NAME] [GUEST:NAME], Merci pour votre réservation d…" at bounding box center [403, 297] width 406 height 103
click at [519, 266] on p "Afin de garantir votre séjour, nous vous demandons de signer le contrat de loca…" at bounding box center [403, 265] width 384 height 12
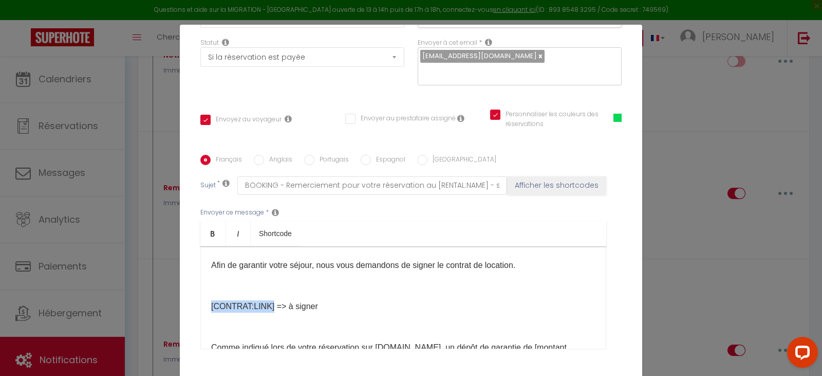
drag, startPoint x: 266, startPoint y: 306, endPoint x: 207, endPoint y: 308, distance: 59.1
click at [211, 308] on p "[CONTRAT:LINK] => à signer" at bounding box center [403, 306] width 384 height 12
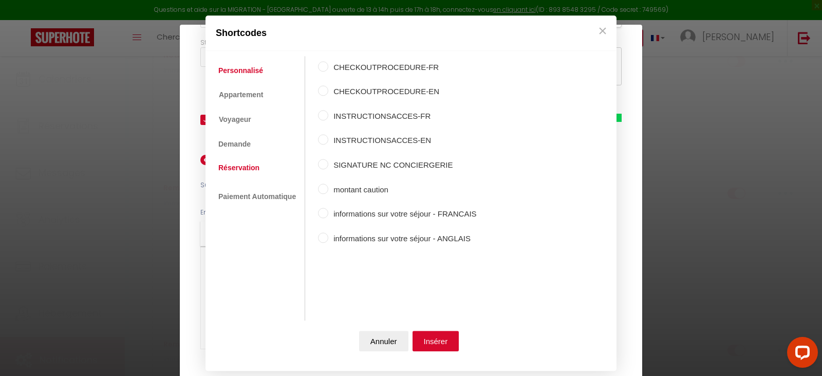
click at [244, 166] on link "Réservation" at bounding box center [238, 167] width 51 height 18
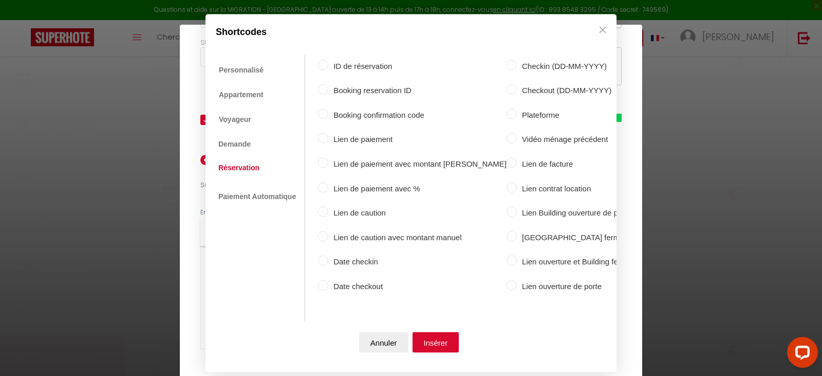
click at [507, 183] on input "Lien contrat location" at bounding box center [512, 187] width 10 height 10
radio input "true"
click at [433, 339] on button "Insérer" at bounding box center [436, 342] width 47 height 21
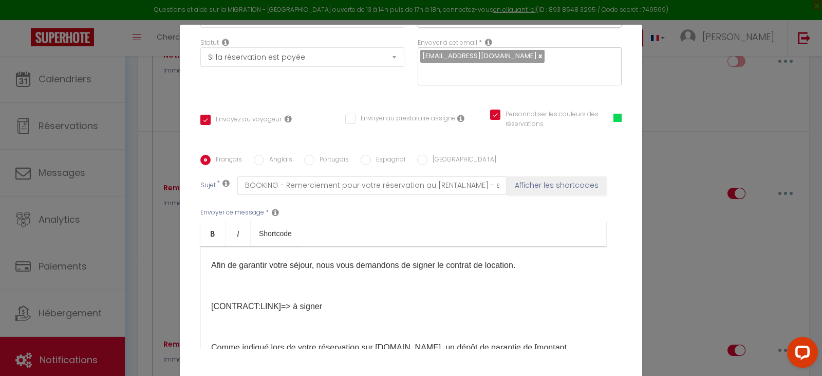
click at [255, 160] on input "Anglais" at bounding box center [259, 160] width 10 height 10
radio input "true"
checkbox input "true"
checkbox input "false"
checkbox input "true"
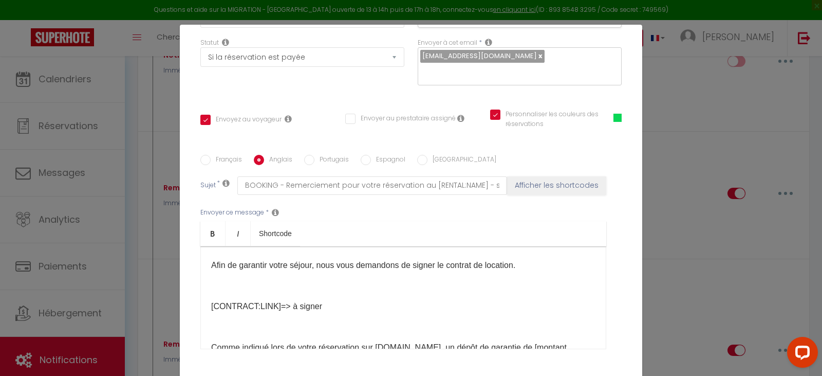
type input "BOOKING - Thank you for your reservation at [RENTAL:NAME] - signing contract"
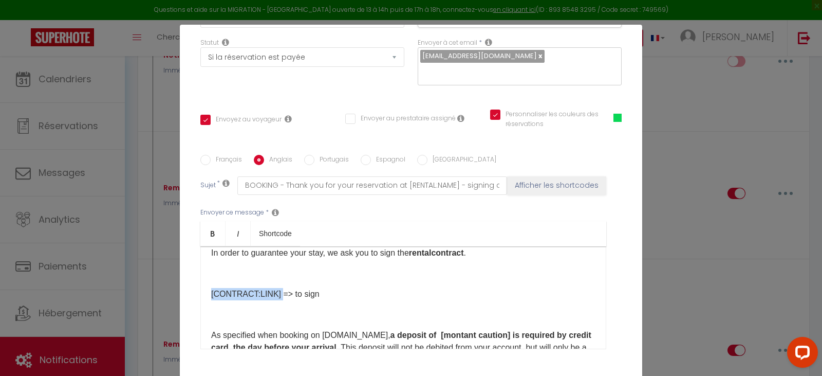
drag, startPoint x: 273, startPoint y: 295, endPoint x: 208, endPoint y: 296, distance: 65.8
click at [211, 296] on p "[CONTRACT:LINK] => to sign​" at bounding box center [403, 294] width 384 height 12
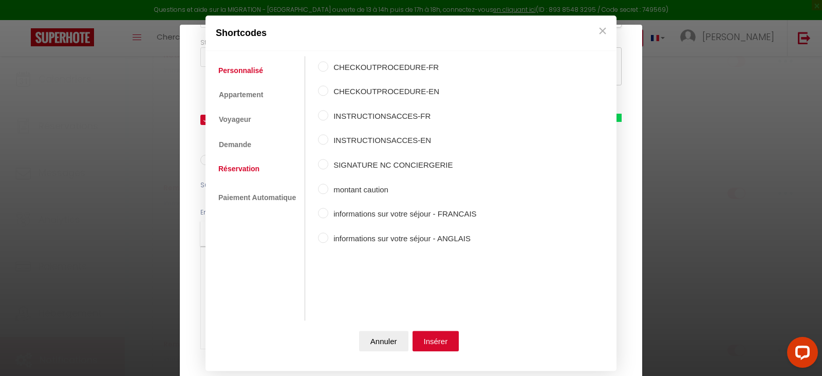
click at [248, 167] on link "Réservation" at bounding box center [238, 168] width 51 height 18
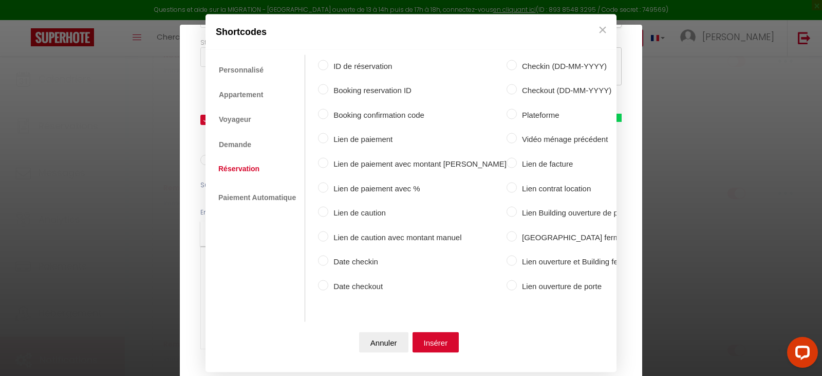
click at [517, 182] on label "Lien contrat location" at bounding box center [596, 188] width 158 height 12
click at [511, 182] on input "Lien contrat location" at bounding box center [512, 187] width 10 height 10
radio input "true"
click at [431, 342] on button "Insérer" at bounding box center [436, 342] width 47 height 21
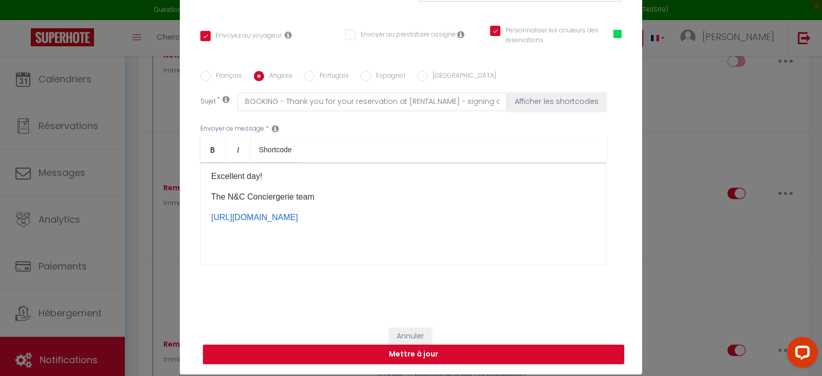
scroll to position [49, 0]
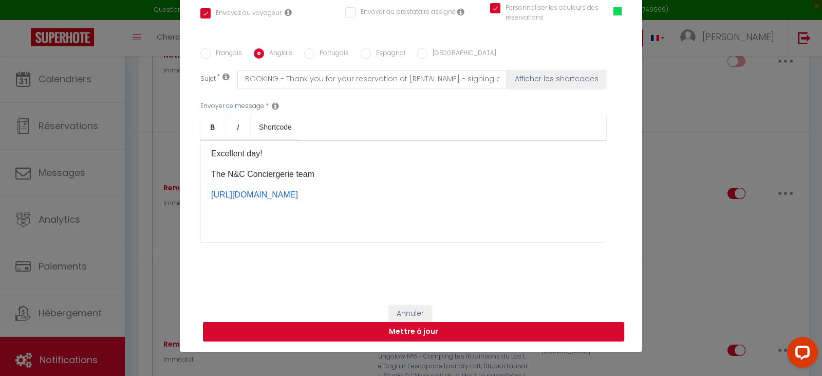
click at [401, 332] on button "Mettre à jour" at bounding box center [413, 332] width 421 height 20
checkbox input "true"
checkbox input "false"
checkbox input "true"
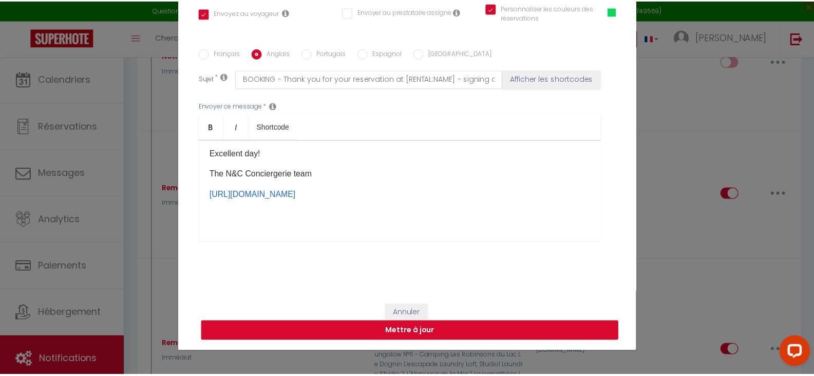
scroll to position [201, 0]
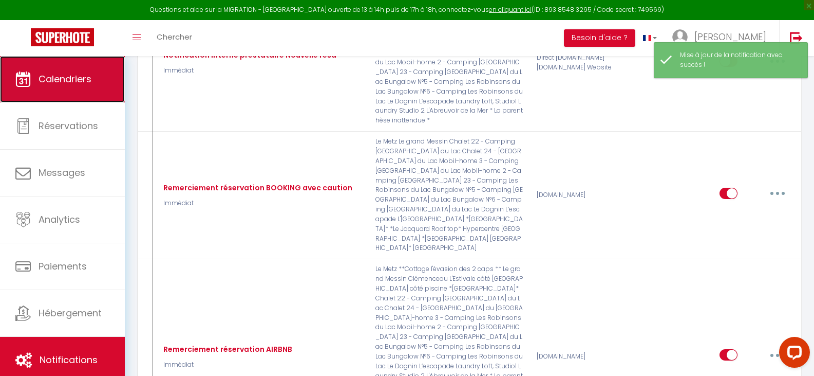
click at [70, 81] on span "Calendriers" at bounding box center [65, 78] width 53 height 13
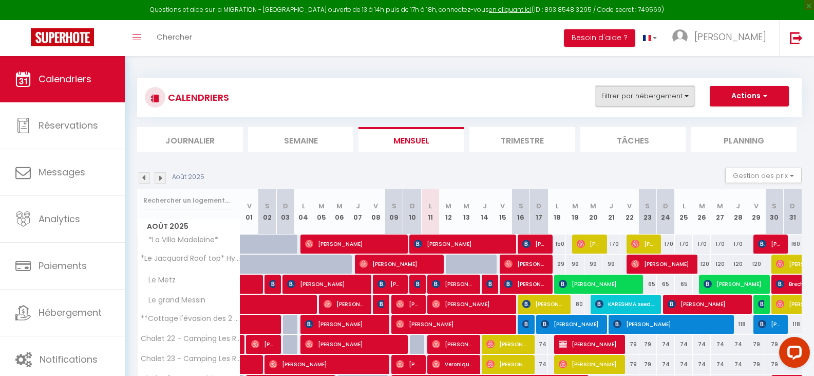
click at [667, 99] on button "Filtrer par hébergement" at bounding box center [645, 96] width 99 height 21
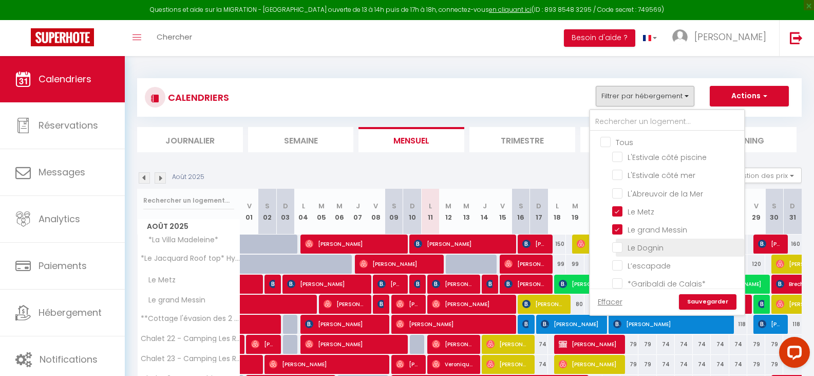
click at [615, 192] on input "L'Abreuvoir de la Mer" at bounding box center [676, 192] width 128 height 10
checkbox input "true"
checkbox input "false"
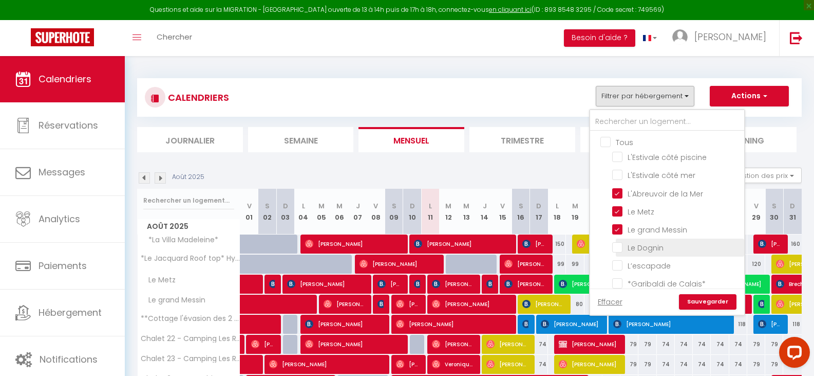
checkbox input "false"
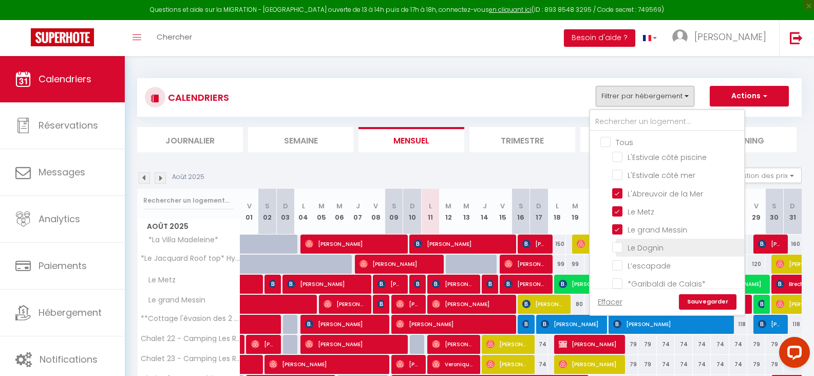
checkbox input "false"
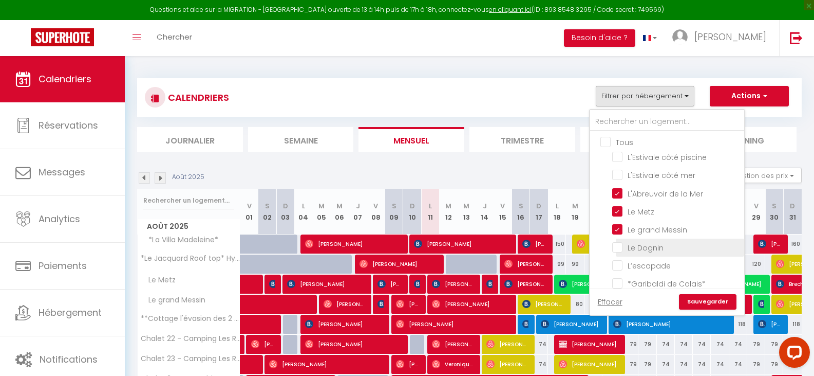
checkbox input "false"
click at [713, 302] on link "Sauvegarder" at bounding box center [708, 301] width 58 height 15
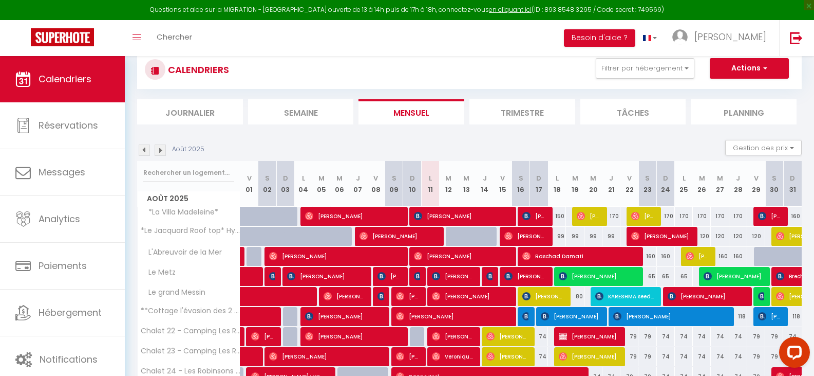
scroll to position [51, 0]
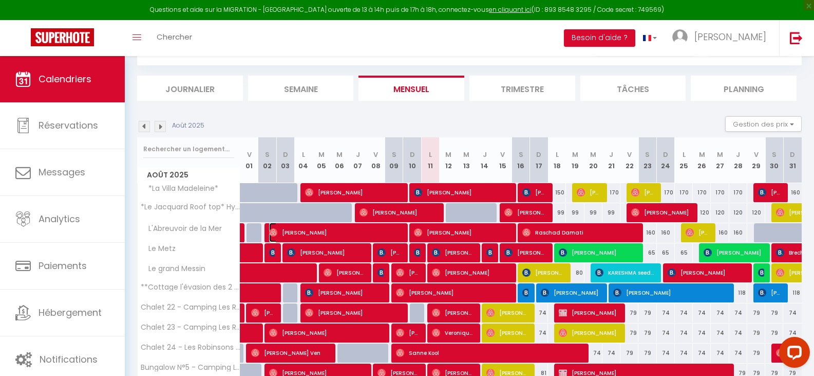
click at [343, 232] on span "[PERSON_NAME]" at bounding box center [335, 232] width 132 height 20
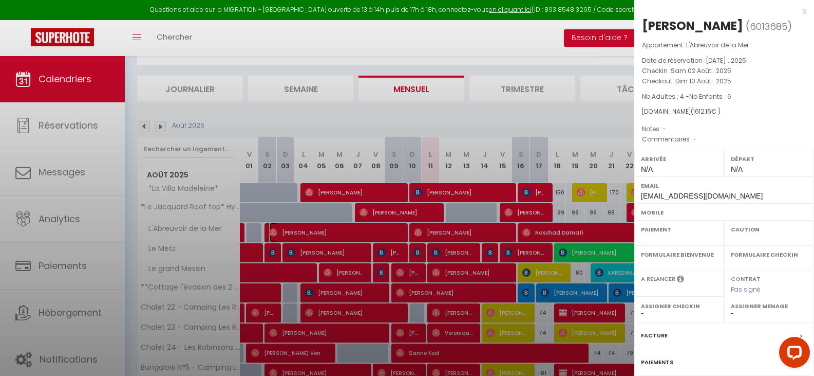
select select "OK"
select select "0"
select select "1"
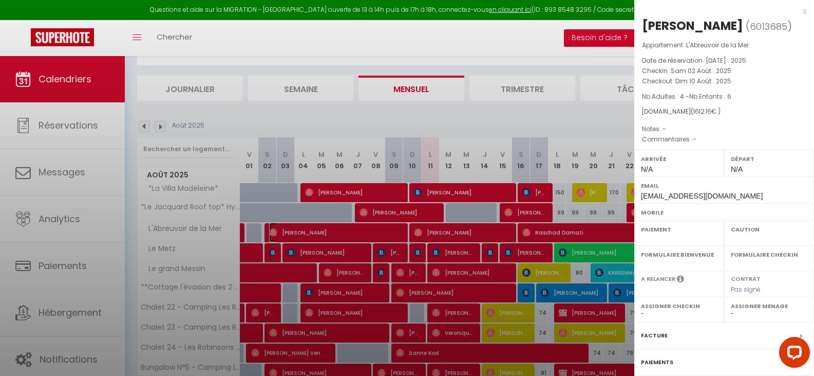
select select
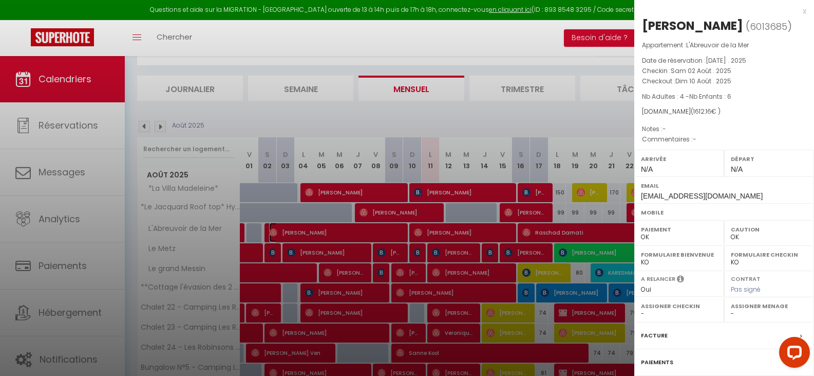
select select "32124"
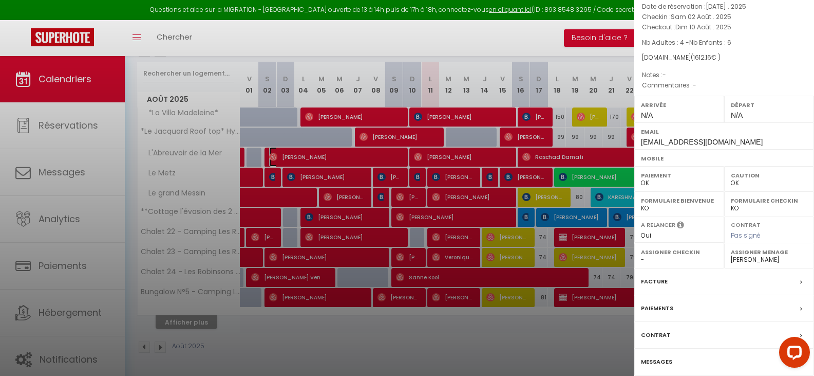
scroll to position [94, 0]
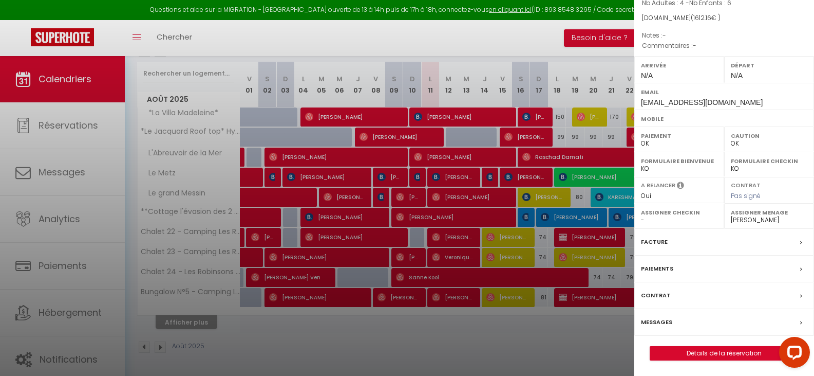
click at [663, 322] on label "Messages" at bounding box center [656, 321] width 31 height 11
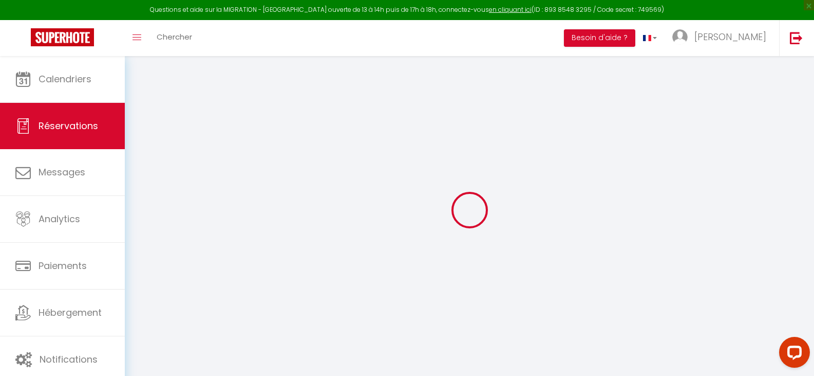
select select
checkbox input "false"
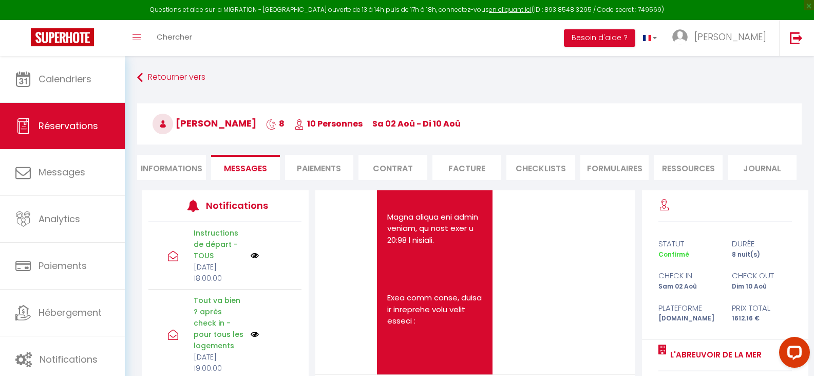
scroll to position [11749, 0]
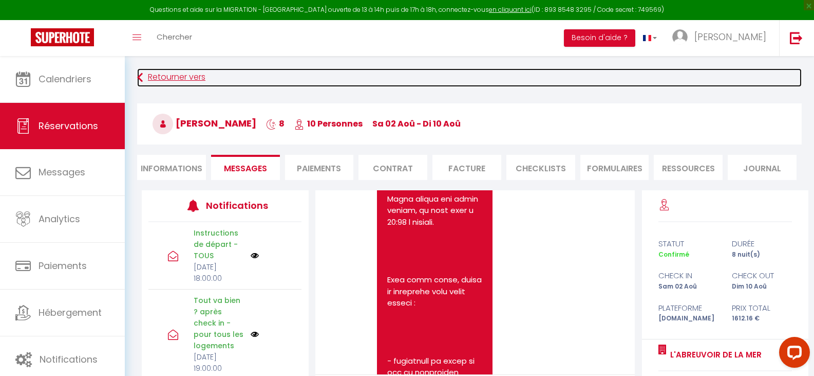
click at [162, 76] on link "Retourner vers" at bounding box center [469, 77] width 665 height 18
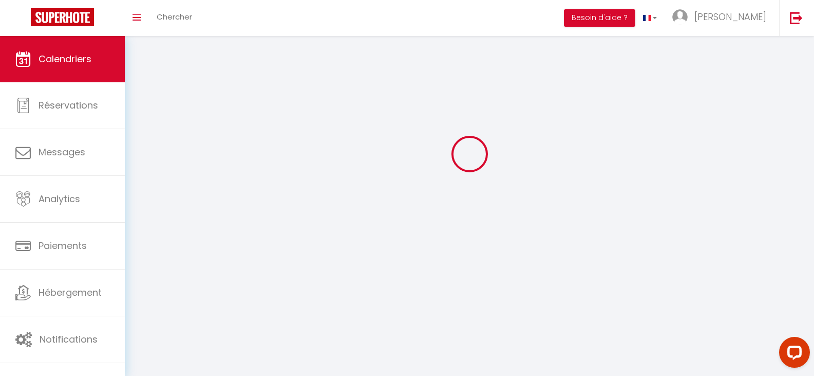
scroll to position [56, 0]
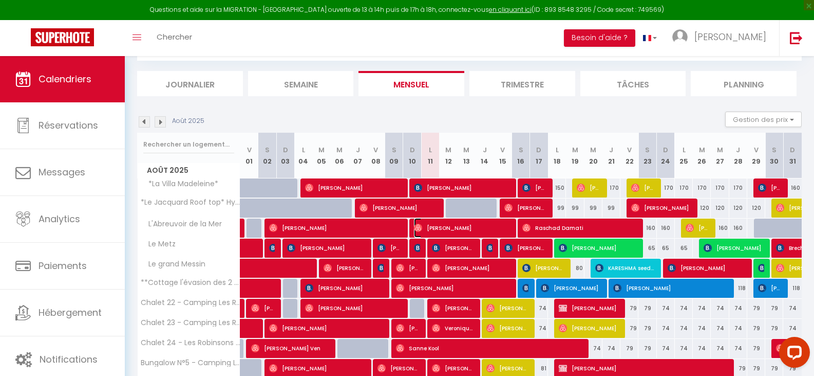
click at [476, 227] on span "[PERSON_NAME]" at bounding box center [462, 228] width 96 height 20
select select "OK"
select select "0"
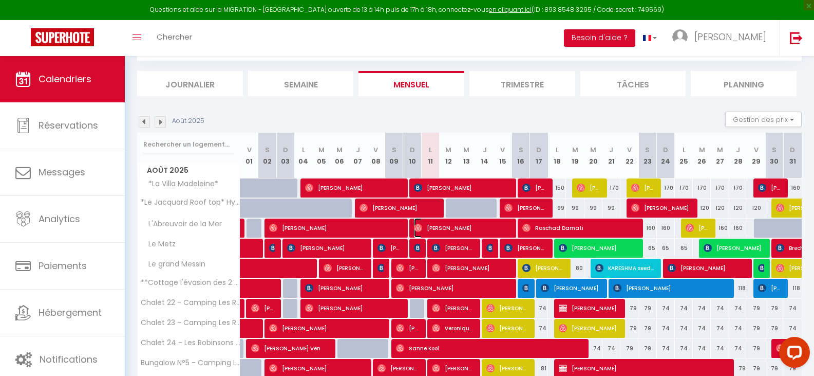
select select "1"
select select
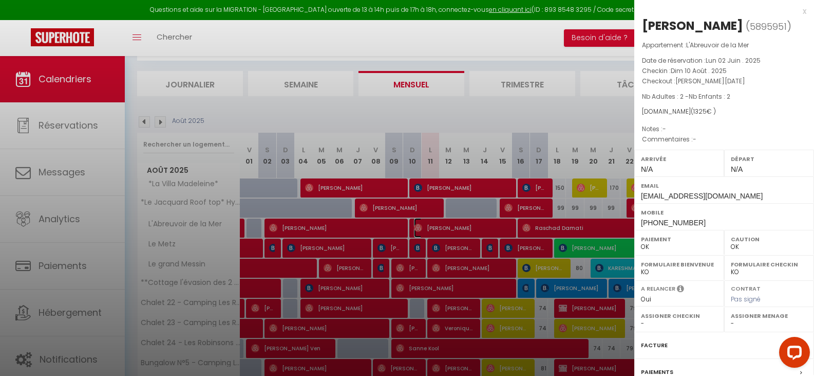
select select "32124"
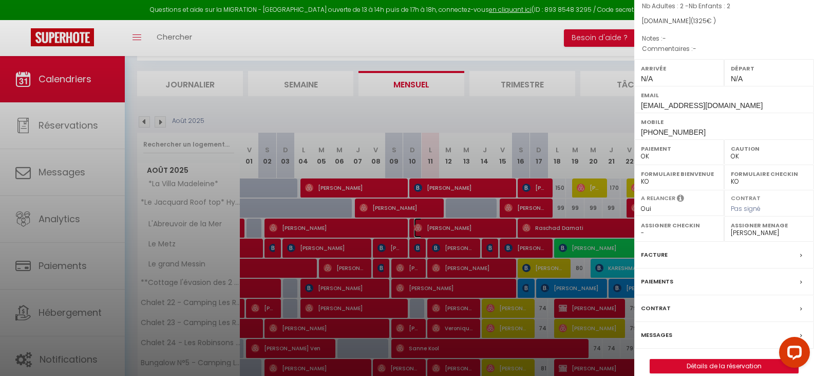
scroll to position [120, 0]
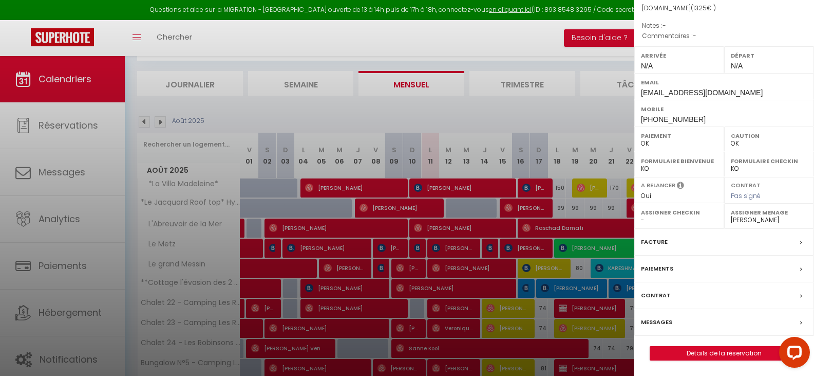
click at [659, 323] on label "Messages" at bounding box center [656, 321] width 31 height 11
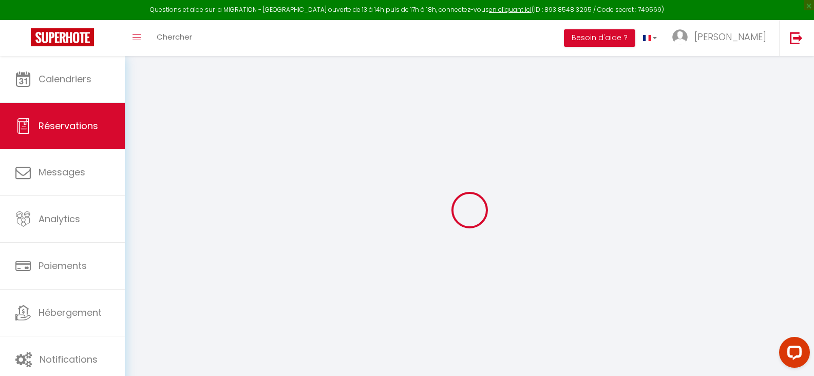
select select
checkbox input "false"
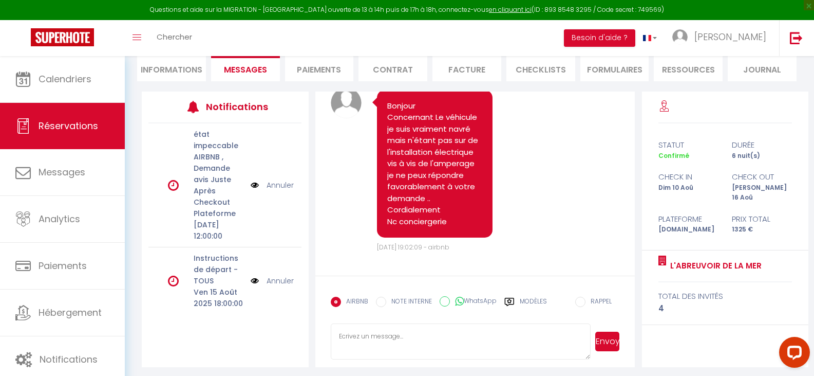
scroll to position [102, 0]
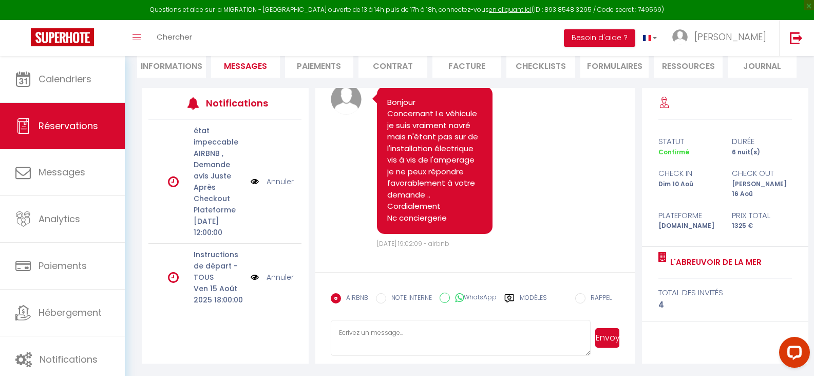
click at [439, 330] on textarea at bounding box center [461, 338] width 260 height 36
type textarea "Bonjour, Auriez-vous la gentillesse de mettre la grosse poubelle jaune sur le t…"
click at [601, 341] on button "Envoyer" at bounding box center [607, 338] width 25 height 20
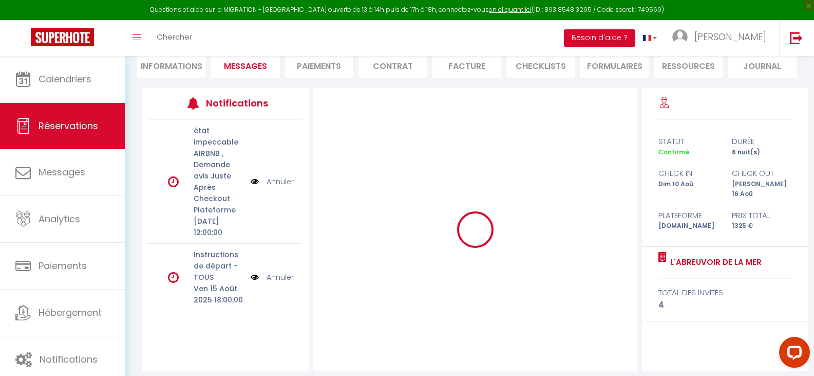
scroll to position [0, 0]
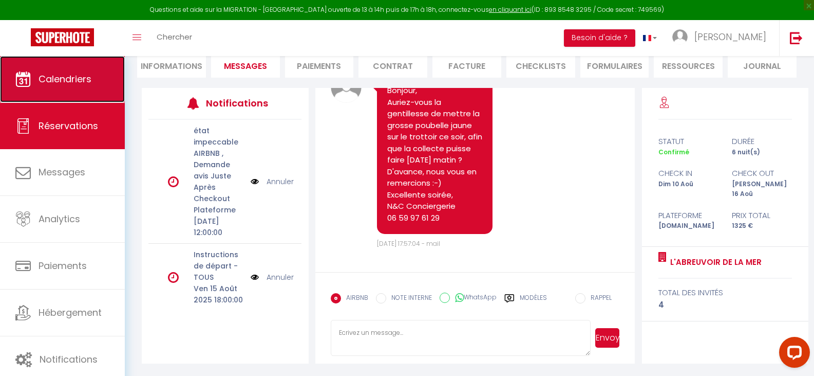
click at [91, 79] on span "Calendriers" at bounding box center [65, 78] width 53 height 13
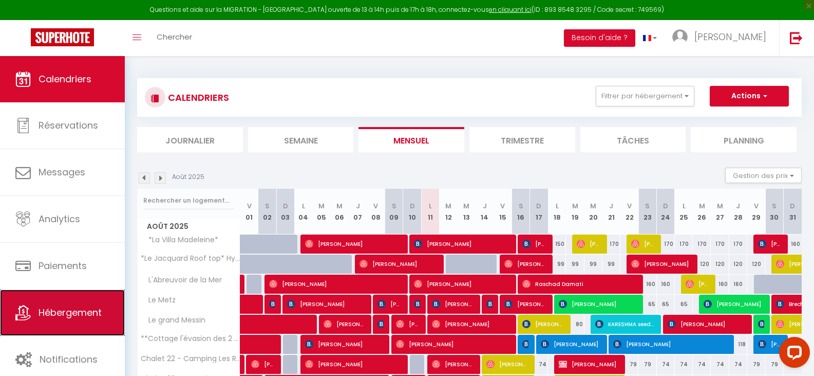
click at [70, 309] on span "Hébergement" at bounding box center [70, 312] width 63 height 13
click at [57, 311] on span "Hébergement" at bounding box center [70, 312] width 63 height 13
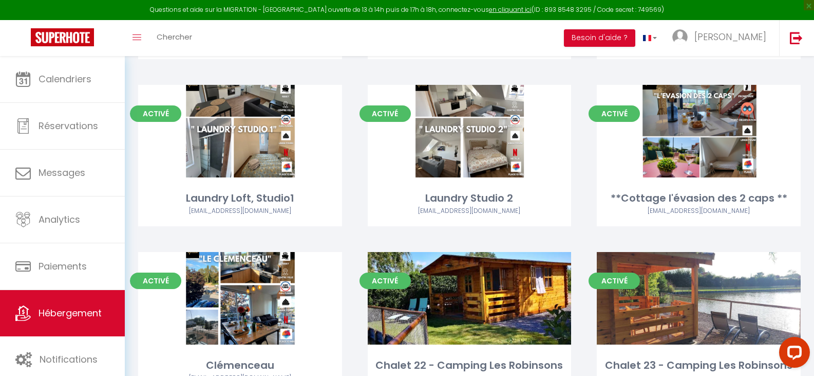
scroll to position [672, 0]
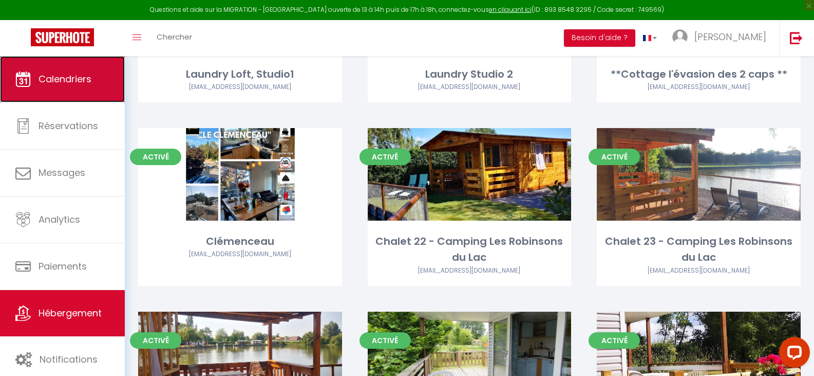
click at [70, 82] on span "Calendriers" at bounding box center [65, 78] width 53 height 13
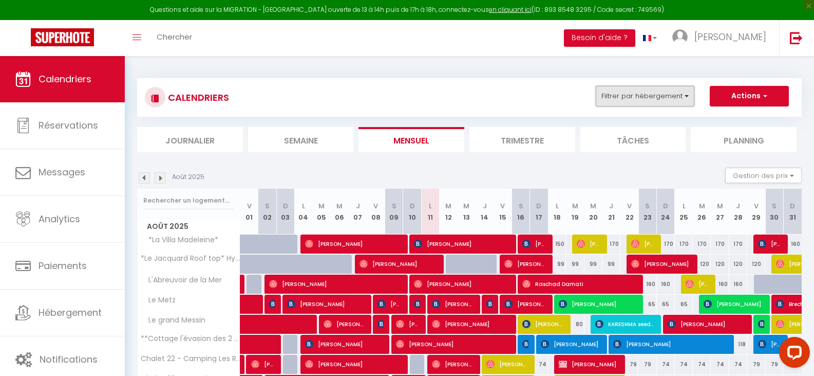
click at [681, 98] on button "Filtrer par hébergement" at bounding box center [645, 96] width 99 height 21
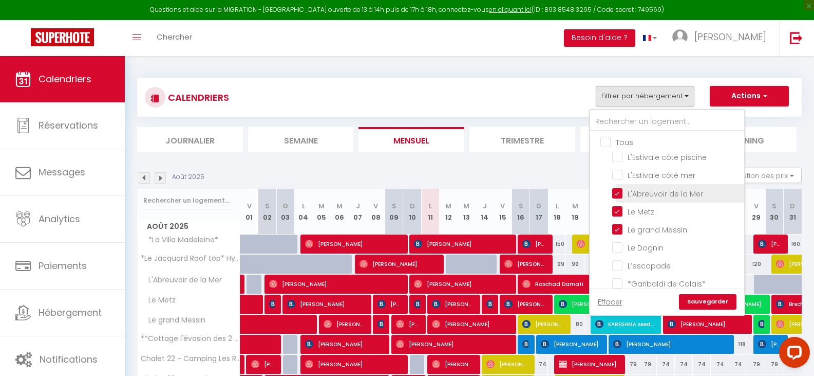
click at [616, 193] on input "L'Abreuvoir de la Mer" at bounding box center [676, 192] width 128 height 10
checkbox input "false"
click at [619, 210] on input "Le Metz" at bounding box center [676, 210] width 128 height 10
checkbox input "false"
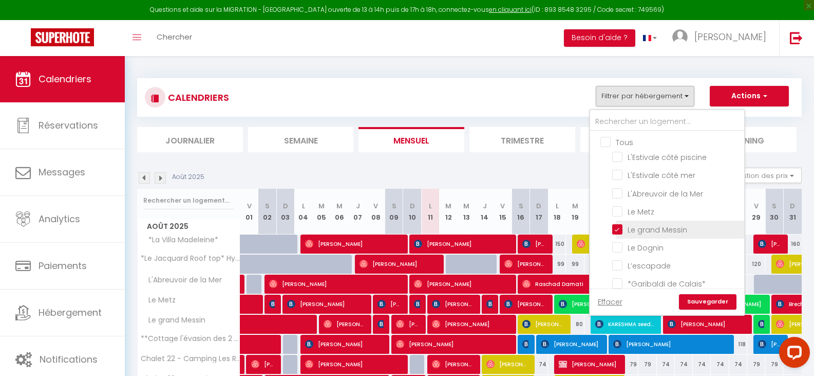
click at [618, 228] on input "Le grand Messin" at bounding box center [676, 228] width 128 height 10
checkbox input "false"
click at [618, 229] on input "*Garibaldi de Calais*" at bounding box center [676, 231] width 128 height 10
checkbox input "true"
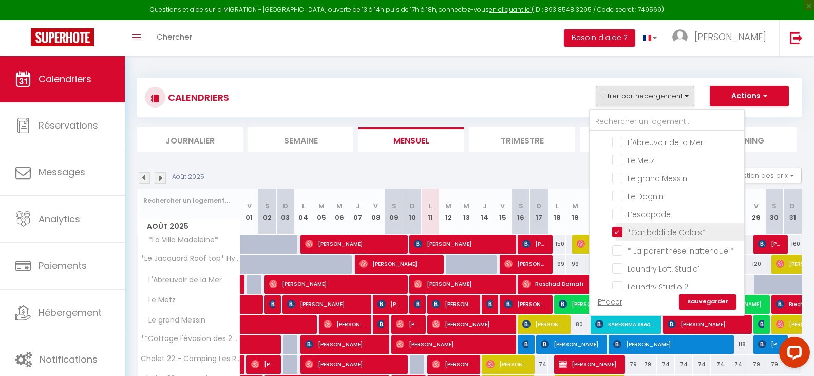
checkbox input "false"
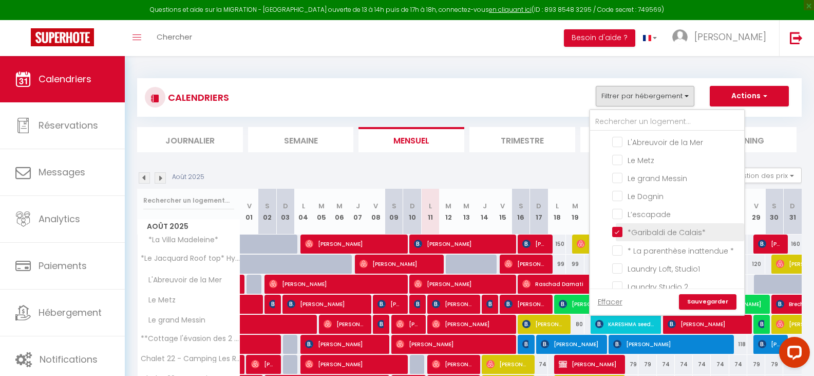
checkbox input "false"
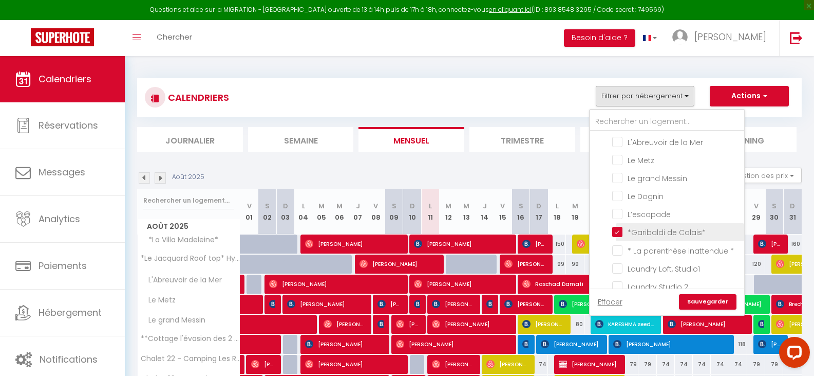
checkbox input "false"
click at [617, 231] on input "*Garibaldi de Calais*" at bounding box center [676, 231] width 128 height 10
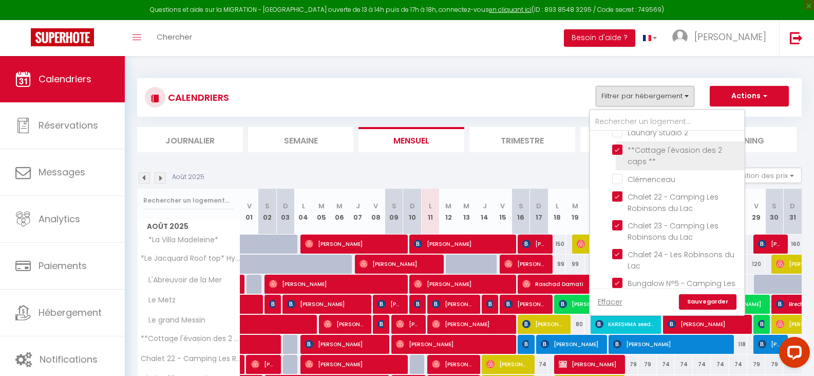
click at [617, 152] on input "**Cottage l'évasion des 2 caps **" at bounding box center [676, 149] width 128 height 10
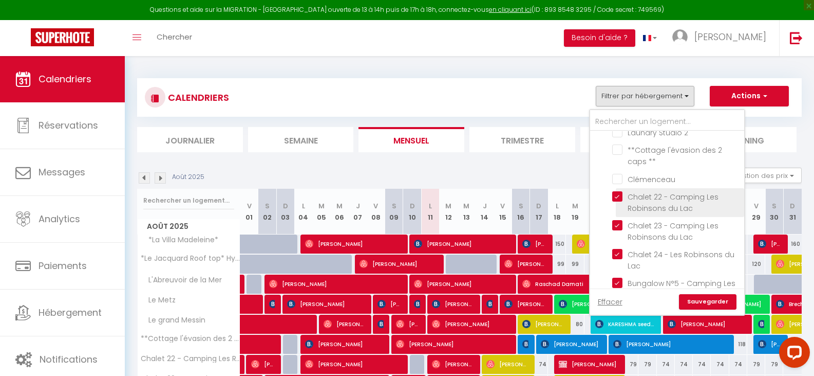
click at [619, 195] on input "Chalet 22 - Camping Les Robinsons du Lac" at bounding box center [676, 196] width 128 height 10
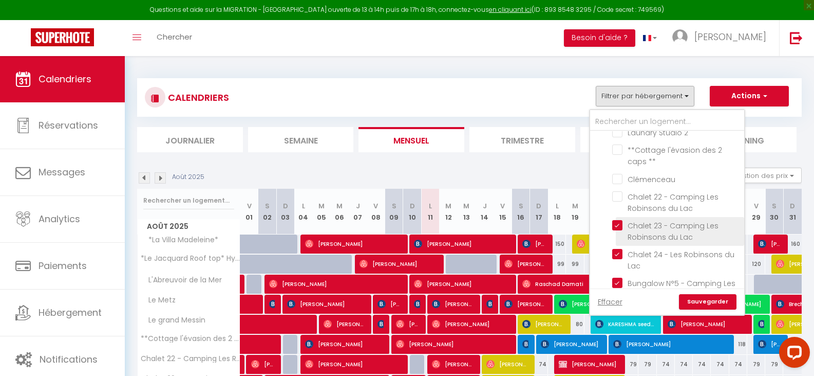
click at [621, 225] on input "Chalet 23 - Camping Les Robinsons du Lac" at bounding box center [676, 225] width 128 height 10
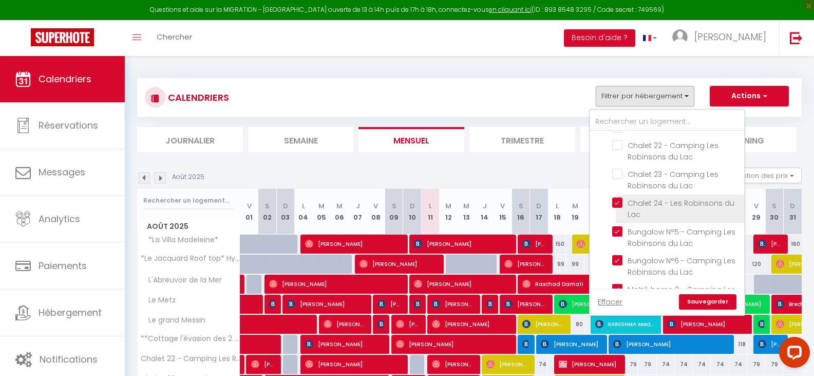
drag, startPoint x: 619, startPoint y: 199, endPoint x: 620, endPoint y: 207, distance: 7.3
click at [618, 199] on input "Chalet 24 - Les Robinsons du Lac" at bounding box center [676, 202] width 128 height 10
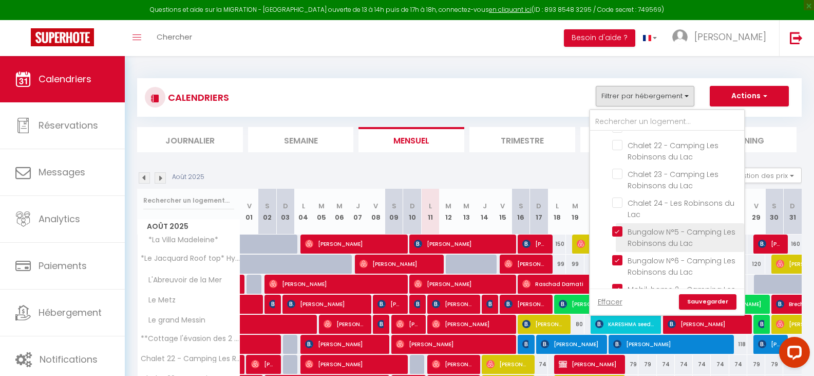
click at [618, 230] on input "Bungalow N°5 - Camping Les Robinsons du Lac" at bounding box center [676, 231] width 128 height 10
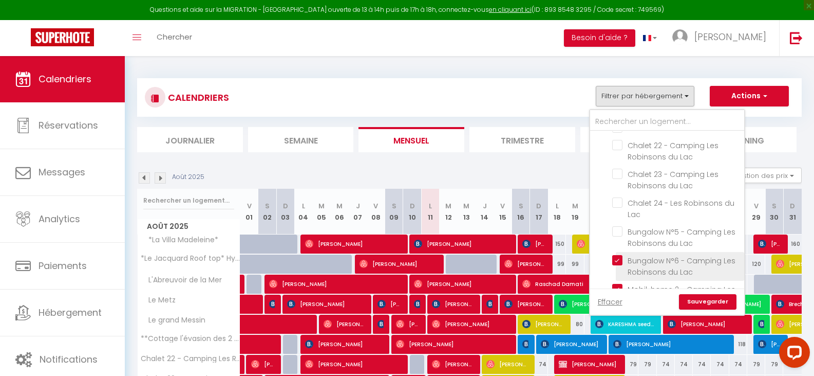
click at [618, 258] on input "Bungalow N°6 - Camping Les Robinsons du Lac" at bounding box center [676, 260] width 128 height 10
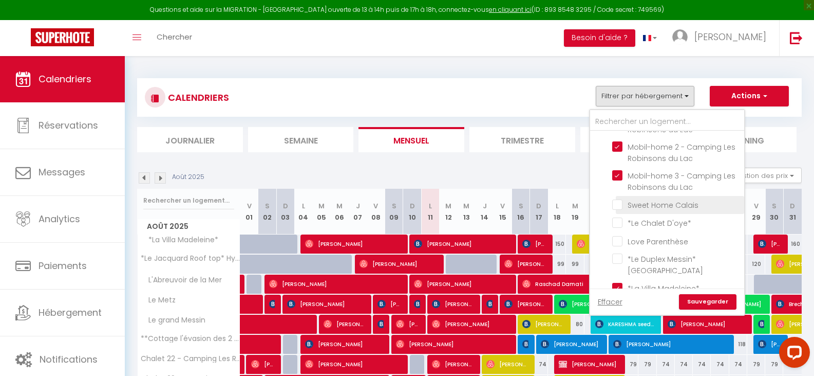
scroll to position [411, 0]
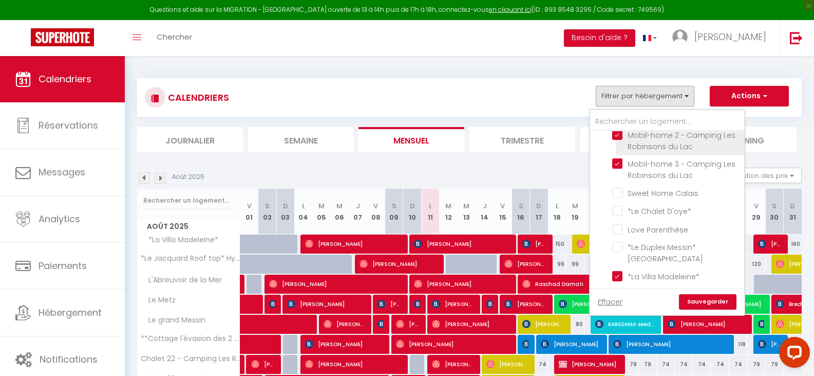
click at [618, 134] on input "Mobil-home 2 - Camping Les Robinsons du Lac" at bounding box center [676, 134] width 128 height 10
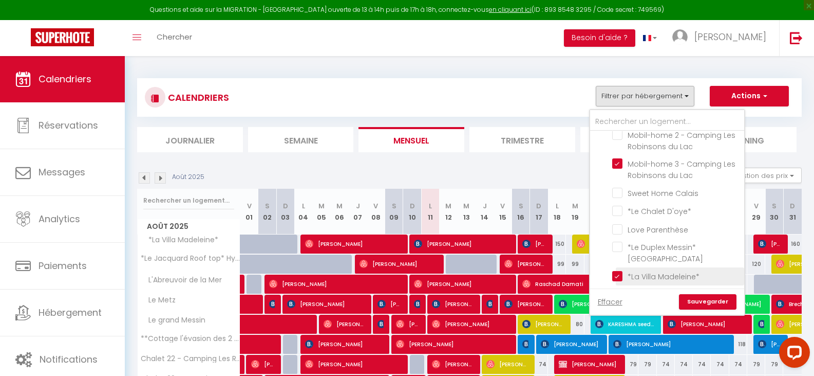
drag, startPoint x: 617, startPoint y: 164, endPoint x: 623, endPoint y: 275, distance: 111.1
click at [616, 164] on input "Mobil-home 3 - Camping Les Robinsons du Lac" at bounding box center [676, 163] width 128 height 10
click at [616, 272] on input "*La Villa Madeleine*" at bounding box center [676, 275] width 128 height 10
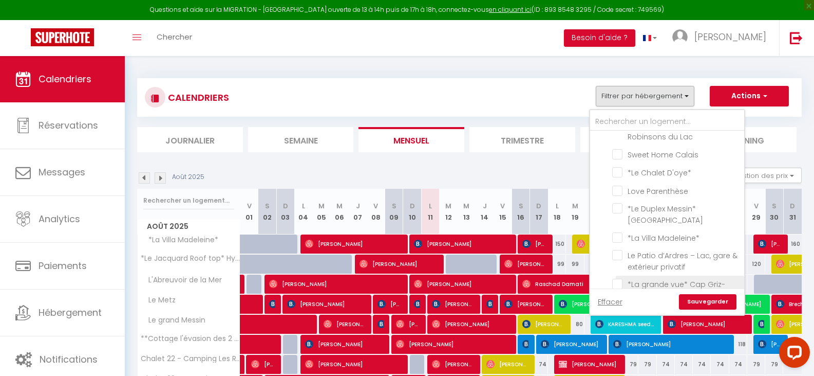
scroll to position [499, 0]
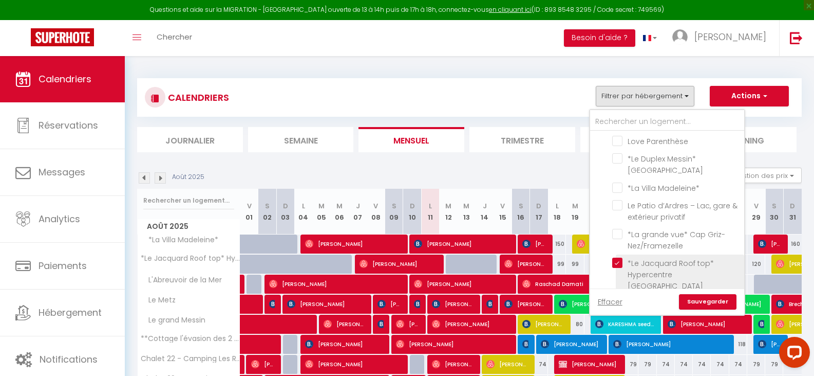
click at [615, 263] on input "*Le Jacquard Roof top* Hypercentre [GEOGRAPHIC_DATA]" at bounding box center [676, 262] width 128 height 10
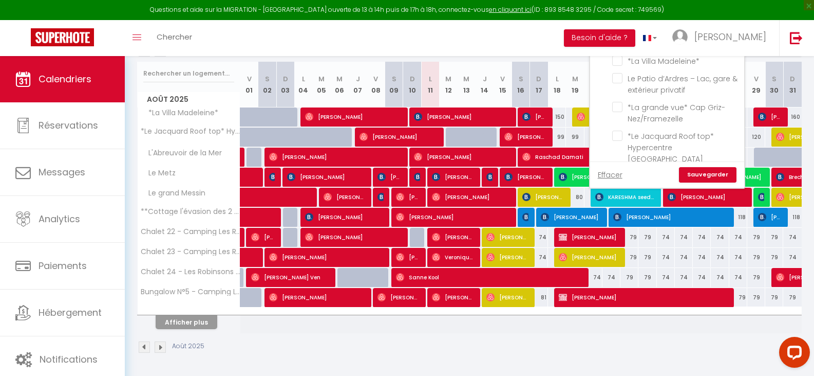
click at [701, 176] on link "Sauvegarder" at bounding box center [708, 174] width 58 height 15
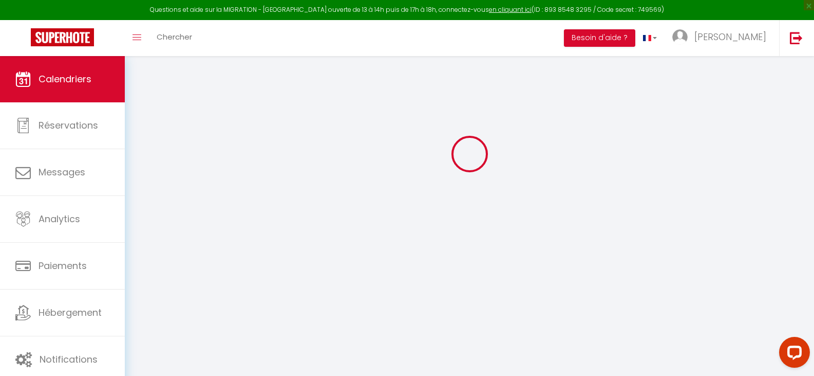
scroll to position [56, 0]
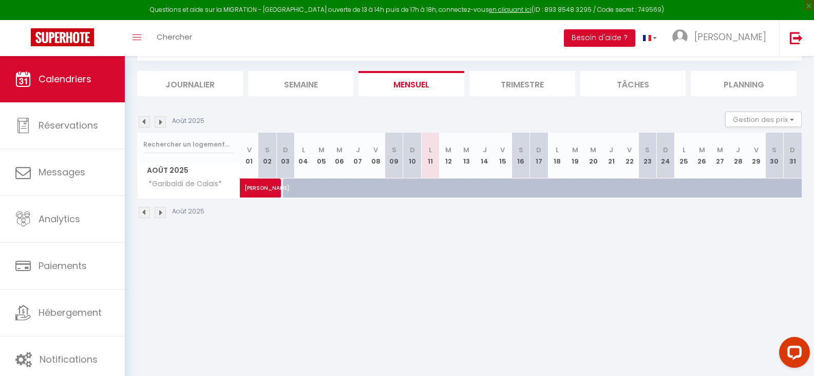
click at [145, 121] on img at bounding box center [144, 121] width 11 height 11
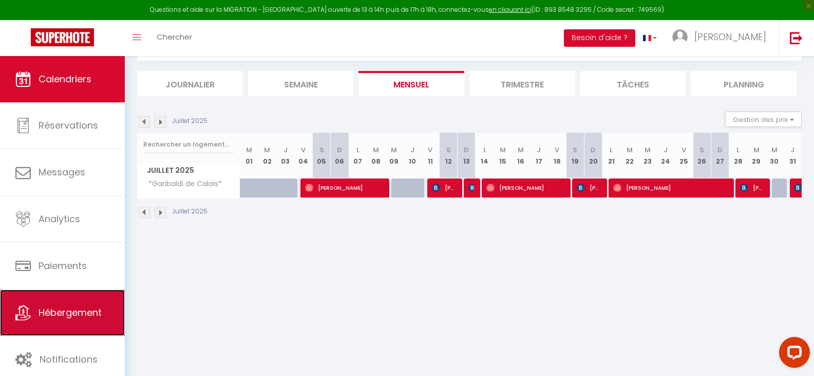
click at [73, 316] on span "Hébergement" at bounding box center [70, 312] width 63 height 13
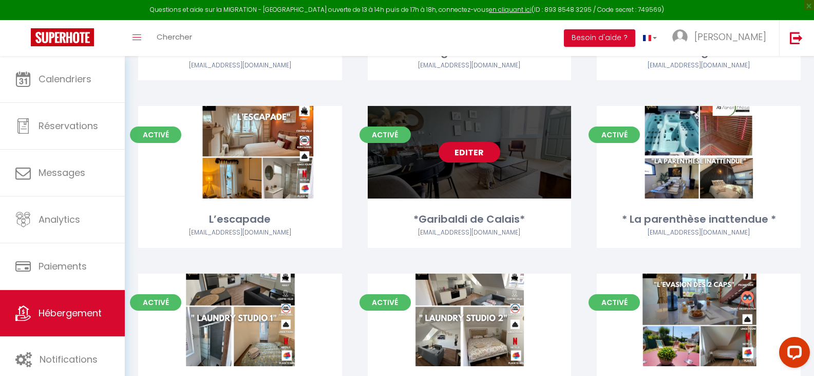
scroll to position [360, 0]
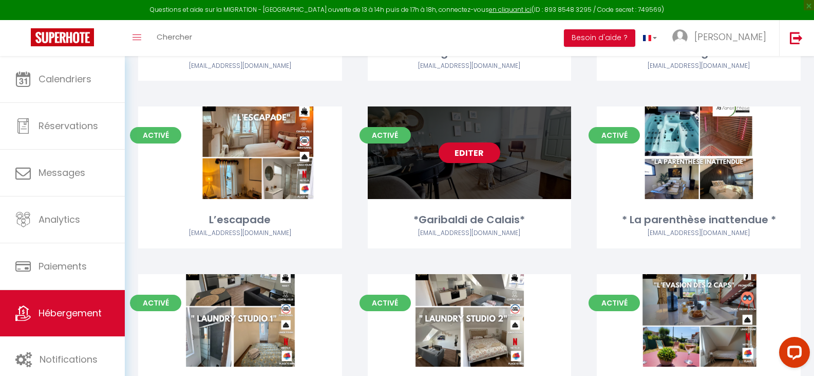
click at [464, 154] on link "Editer" at bounding box center [470, 152] width 62 height 21
click at [471, 154] on link "Editer" at bounding box center [470, 152] width 62 height 21
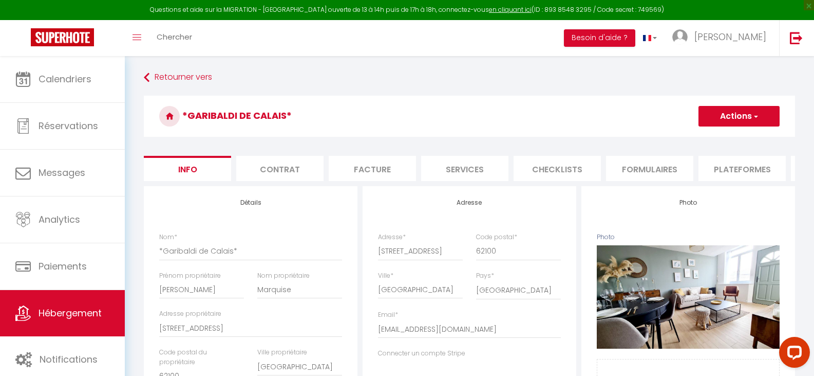
click at [734, 118] on button "Actions" at bounding box center [739, 116] width 81 height 21
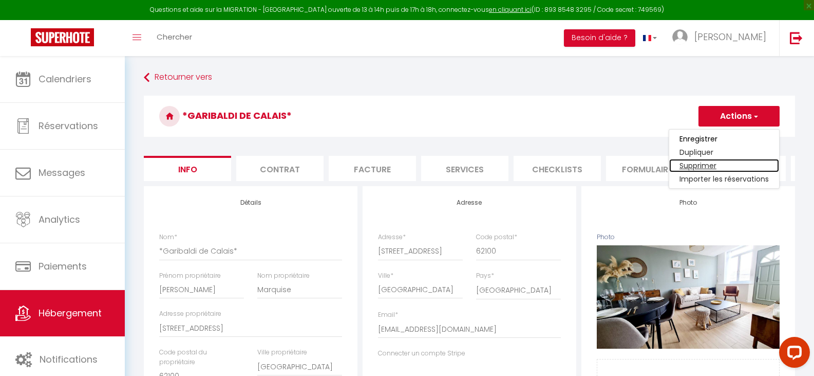
click at [692, 161] on link "Supprimer" at bounding box center [724, 165] width 110 height 13
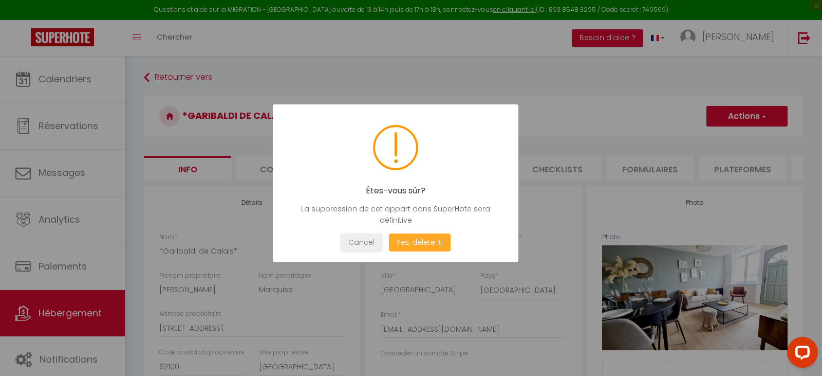
click at [417, 246] on button "Yes, delete it!" at bounding box center [420, 242] width 62 height 18
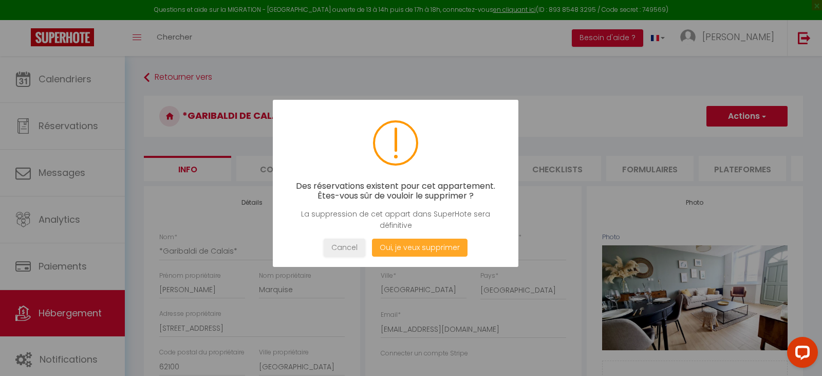
click at [417, 246] on button "Oui, je veux supprimer" at bounding box center [420, 247] width 96 height 18
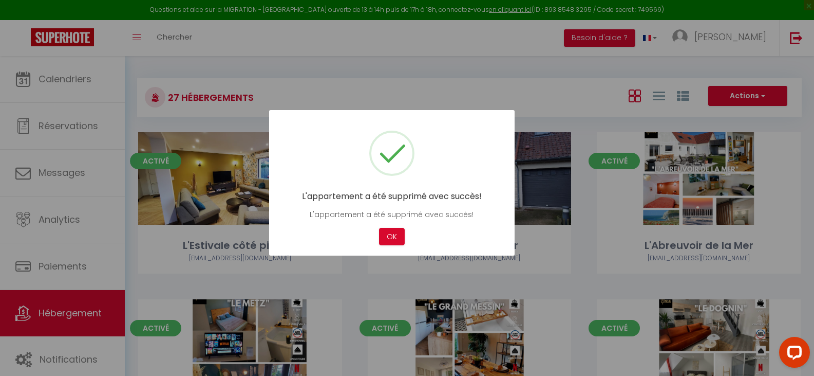
click at [389, 235] on button "OK" at bounding box center [392, 237] width 26 height 18
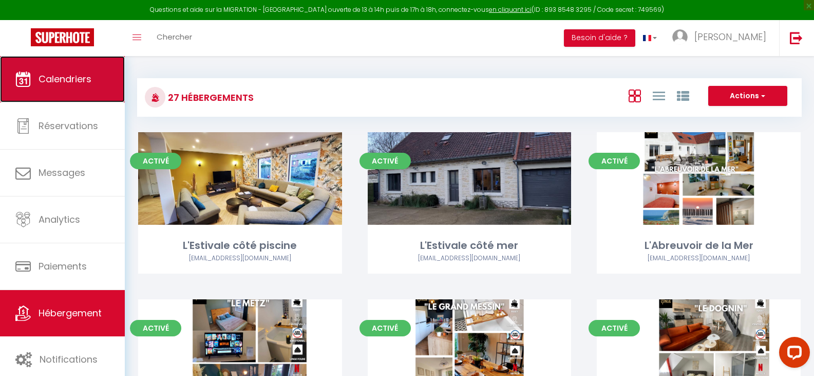
click at [78, 83] on span "Calendriers" at bounding box center [65, 78] width 53 height 13
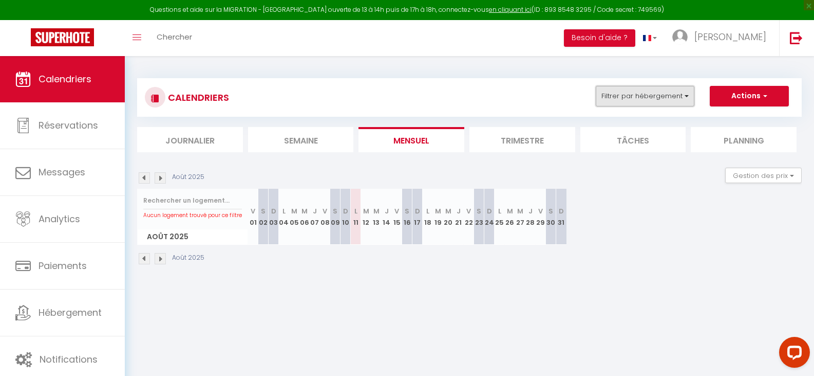
click at [668, 95] on button "Filtrer par hébergement" at bounding box center [645, 96] width 99 height 21
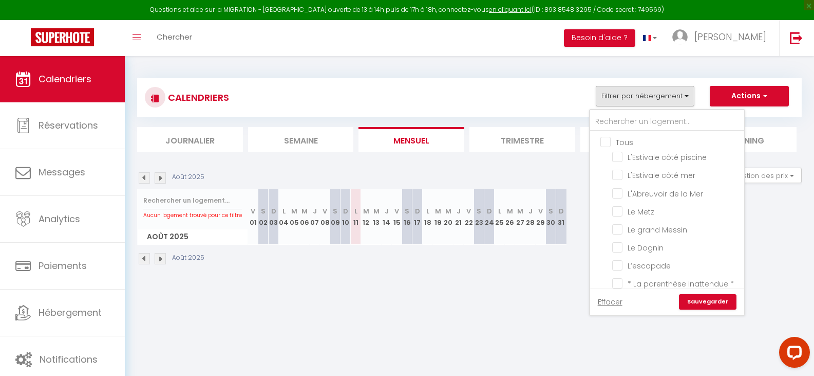
click at [606, 143] on input "Tous" at bounding box center [678, 141] width 154 height 10
click at [704, 299] on link "Sauvegarder" at bounding box center [708, 301] width 58 height 15
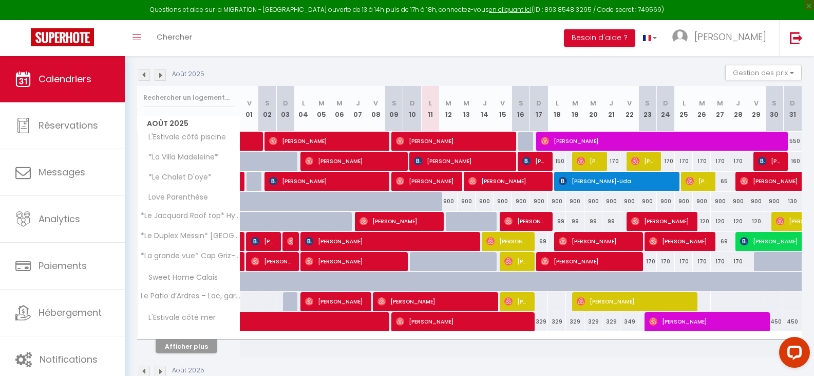
scroll to position [51, 0]
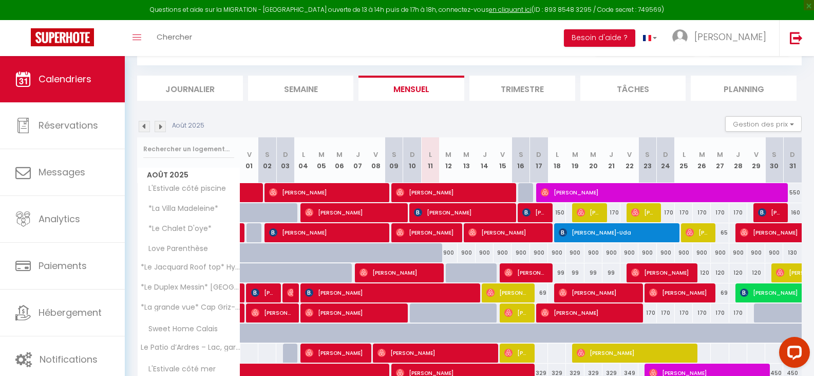
click at [205, 94] on li "Journalier" at bounding box center [190, 88] width 106 height 25
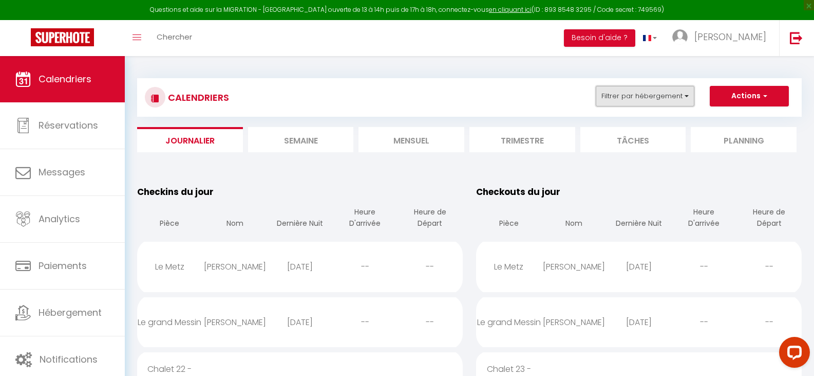
click at [683, 98] on button "Filtrer par hébergement" at bounding box center [645, 96] width 99 height 21
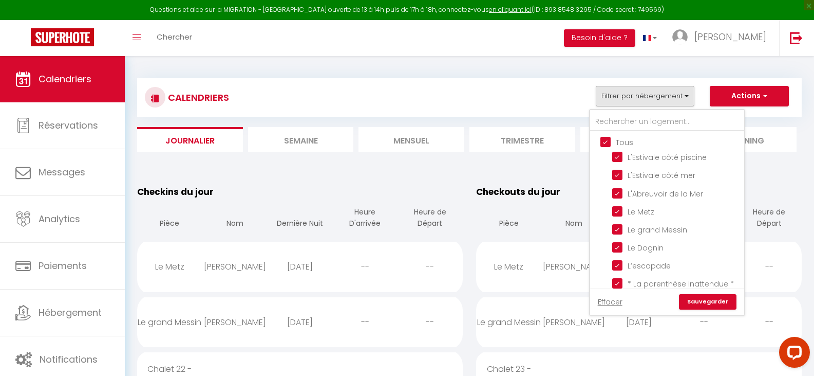
click at [603, 143] on input "Tous" at bounding box center [678, 141] width 154 height 10
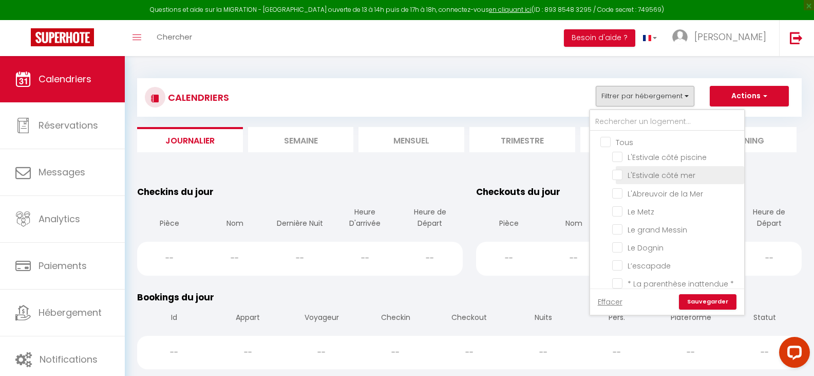
click at [618, 174] on input "L'Estivale côté mer" at bounding box center [676, 174] width 128 height 10
click at [707, 303] on link "Sauvegarder" at bounding box center [708, 301] width 58 height 15
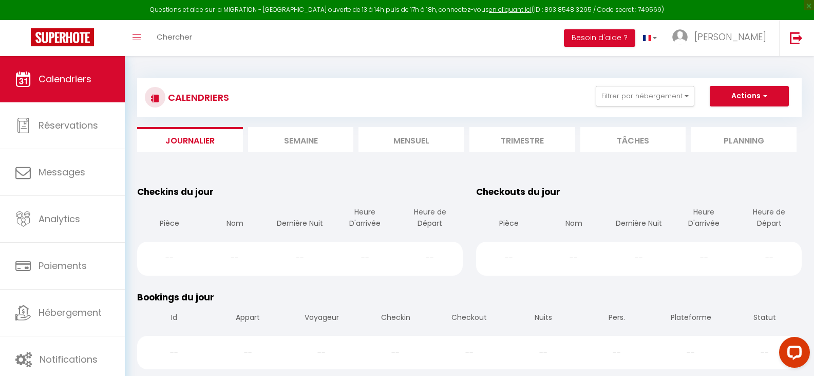
click at [420, 138] on li "Mensuel" at bounding box center [412, 139] width 106 height 25
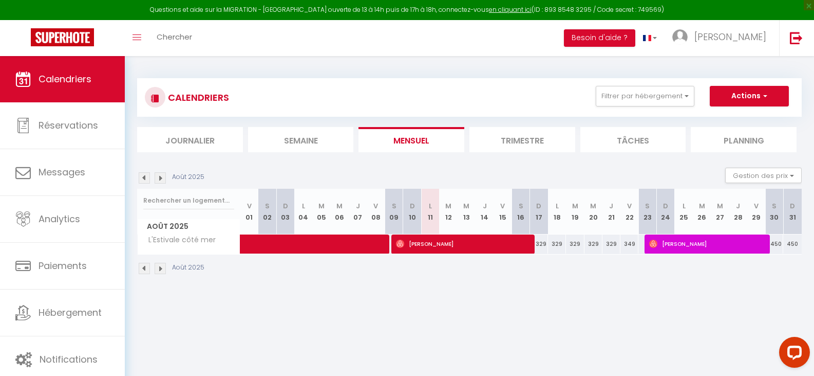
click at [161, 179] on img at bounding box center [160, 177] width 11 height 11
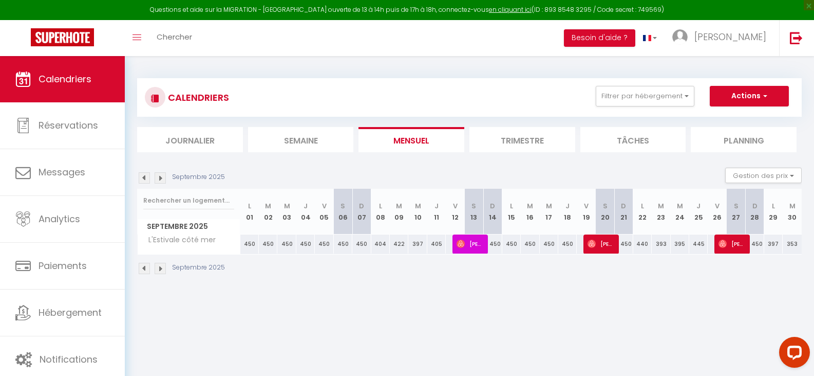
click at [161, 179] on img at bounding box center [160, 177] width 11 height 11
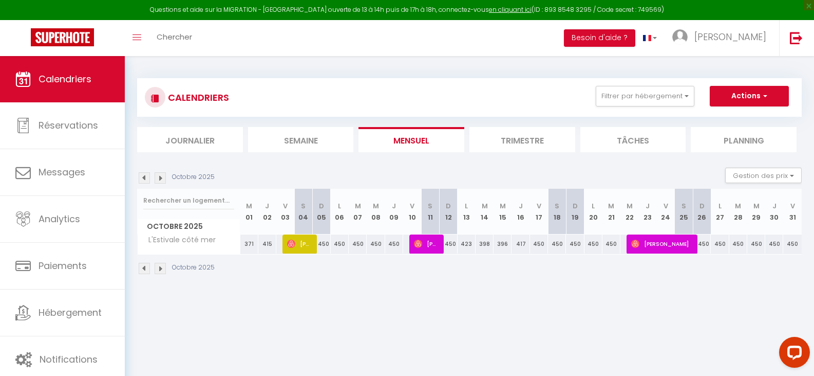
click at [161, 179] on img at bounding box center [160, 177] width 11 height 11
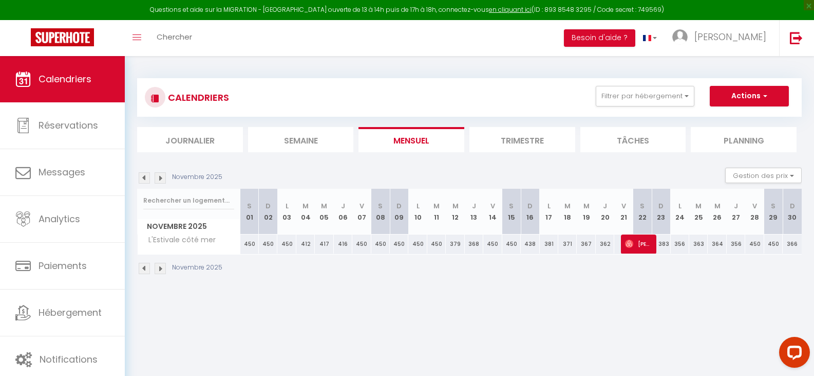
click at [161, 179] on img at bounding box center [160, 177] width 11 height 11
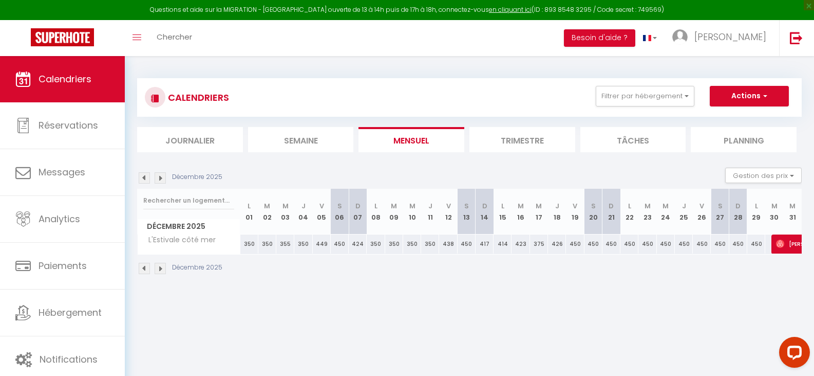
click at [161, 179] on img at bounding box center [160, 177] width 11 height 11
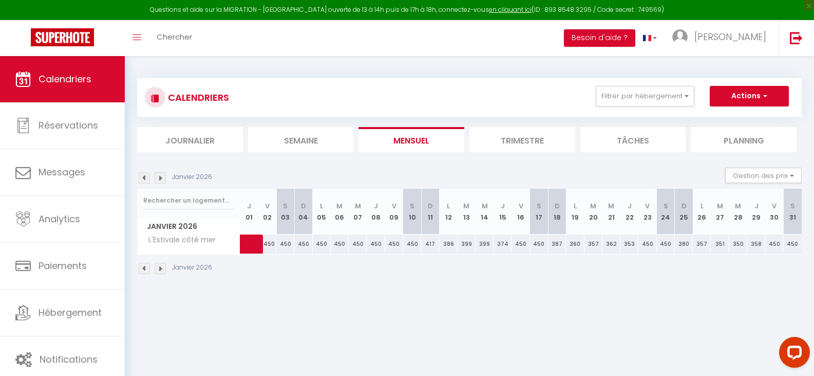
click at [161, 179] on img at bounding box center [160, 177] width 11 height 11
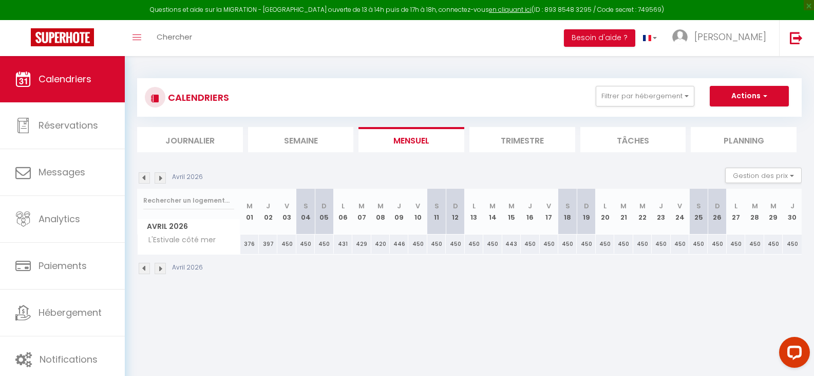
click at [161, 179] on img at bounding box center [160, 177] width 11 height 11
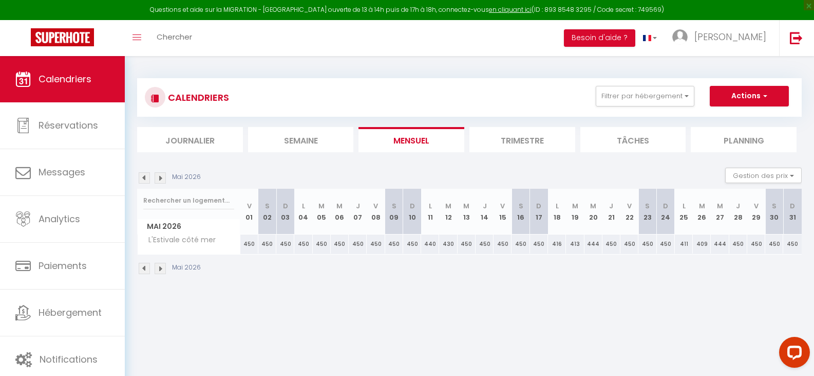
click at [161, 179] on img at bounding box center [160, 177] width 11 height 11
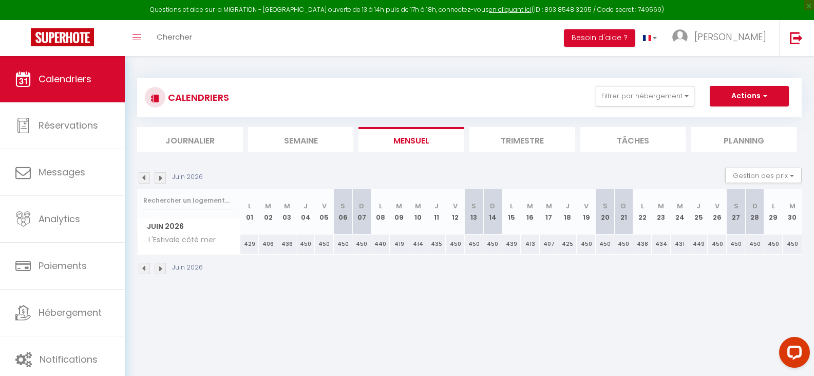
click at [161, 179] on img at bounding box center [160, 177] width 11 height 11
